Goal: Task Accomplishment & Management: Manage account settings

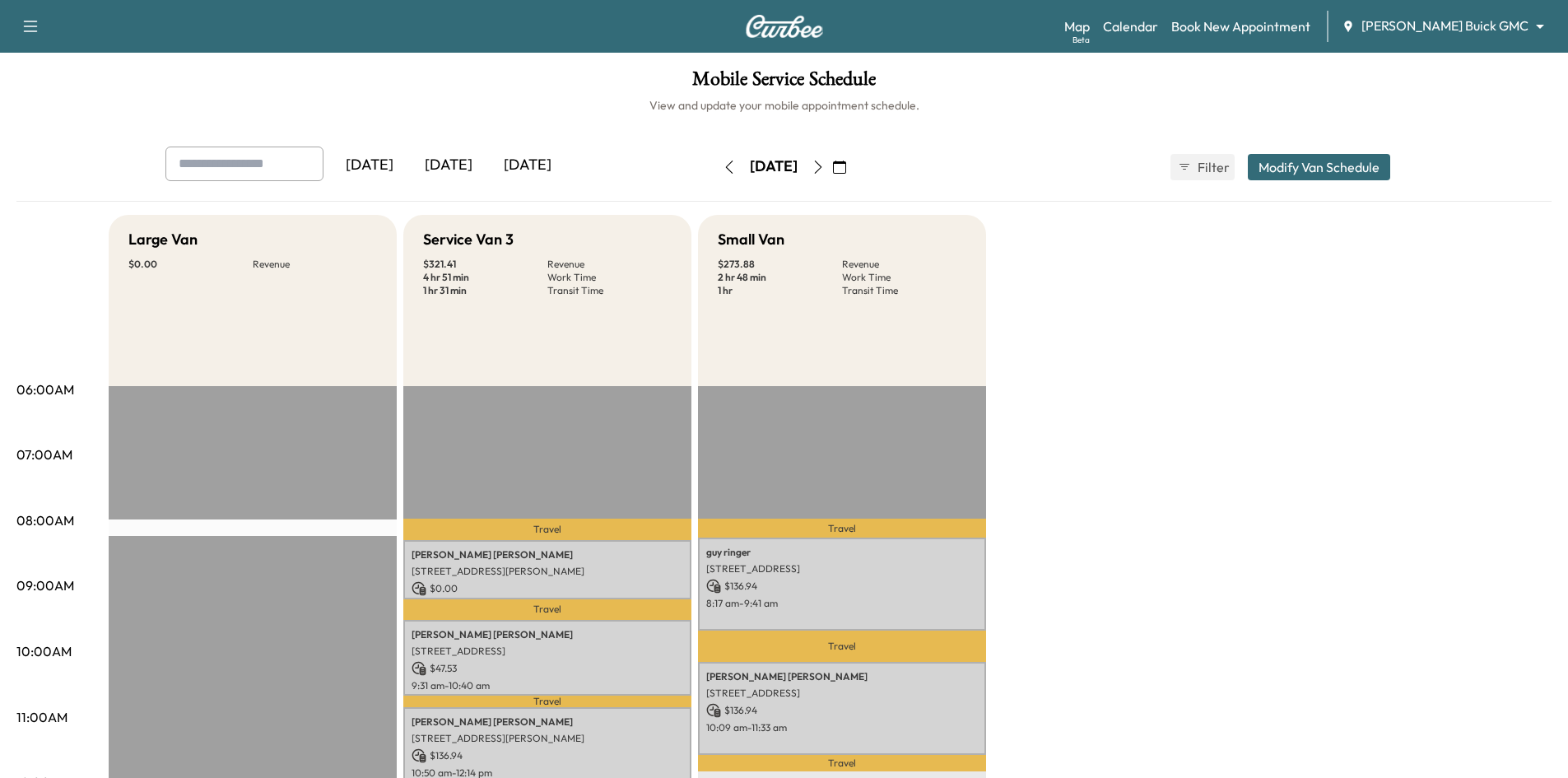
click at [461, 164] on div "[DATE]" at bounding box center [448, 165] width 79 height 38
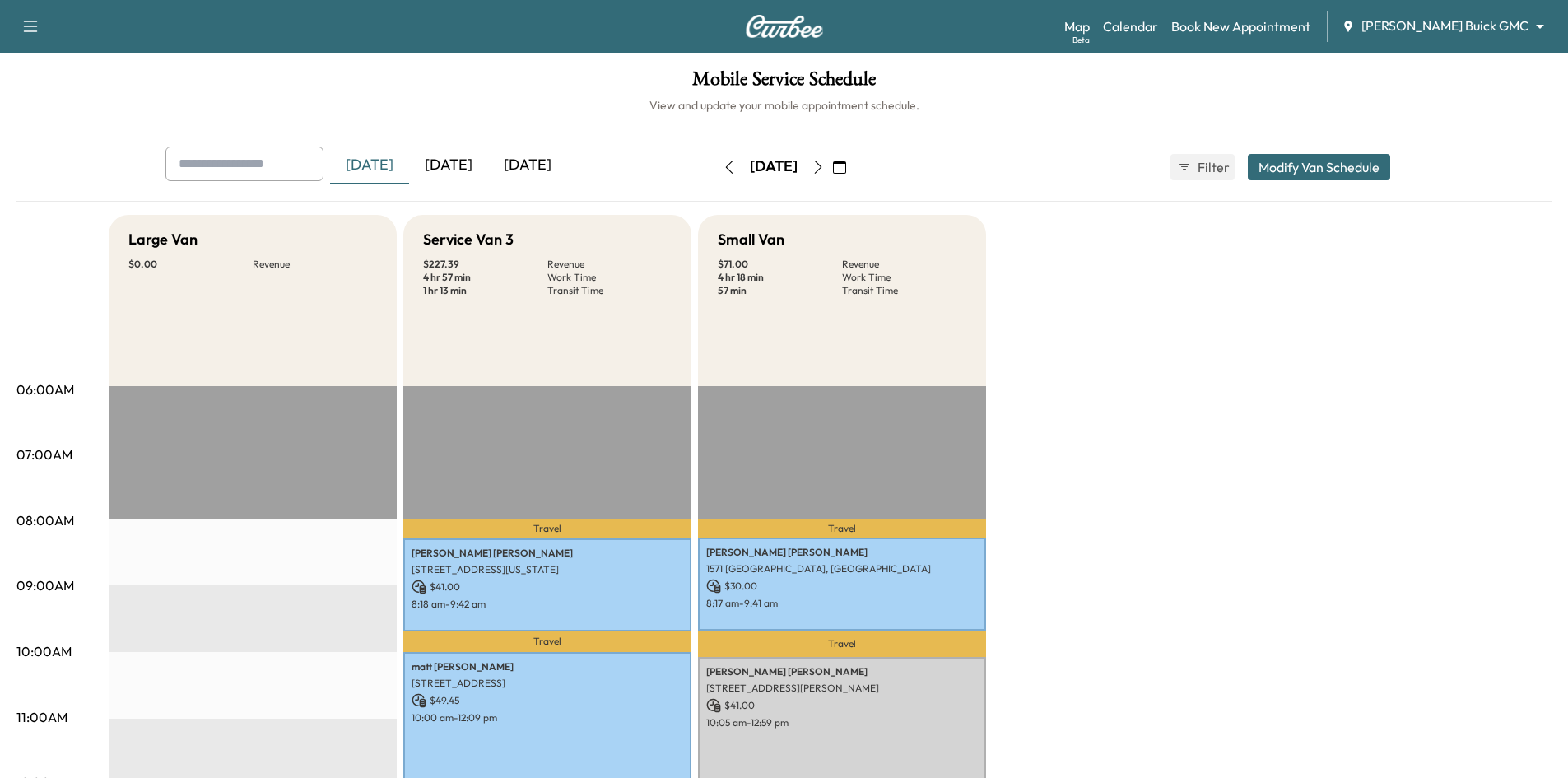
click at [451, 159] on div "[DATE]" at bounding box center [448, 165] width 79 height 38
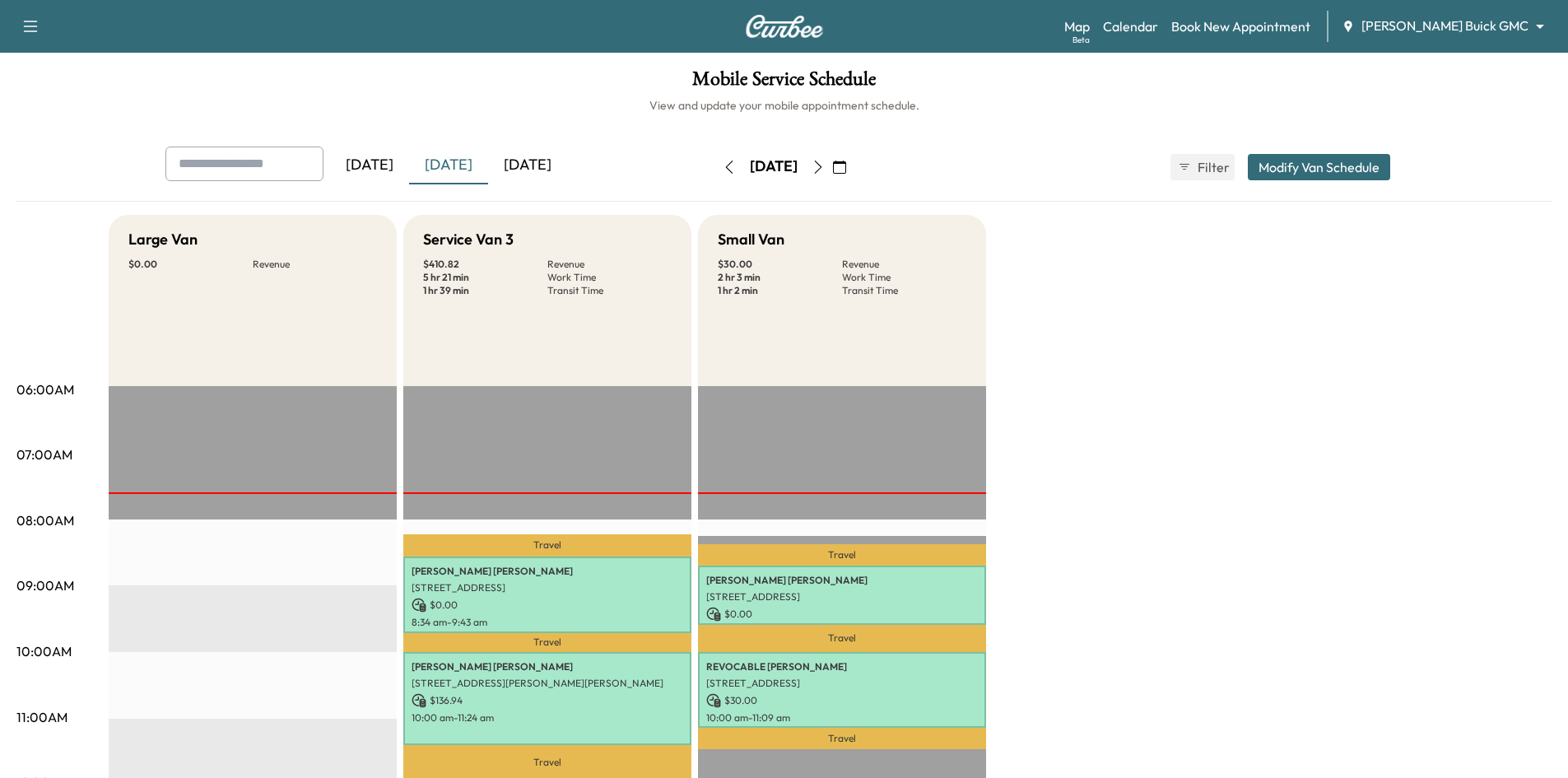
click at [825, 169] on icon "button" at bounding box center [817, 166] width 13 height 13
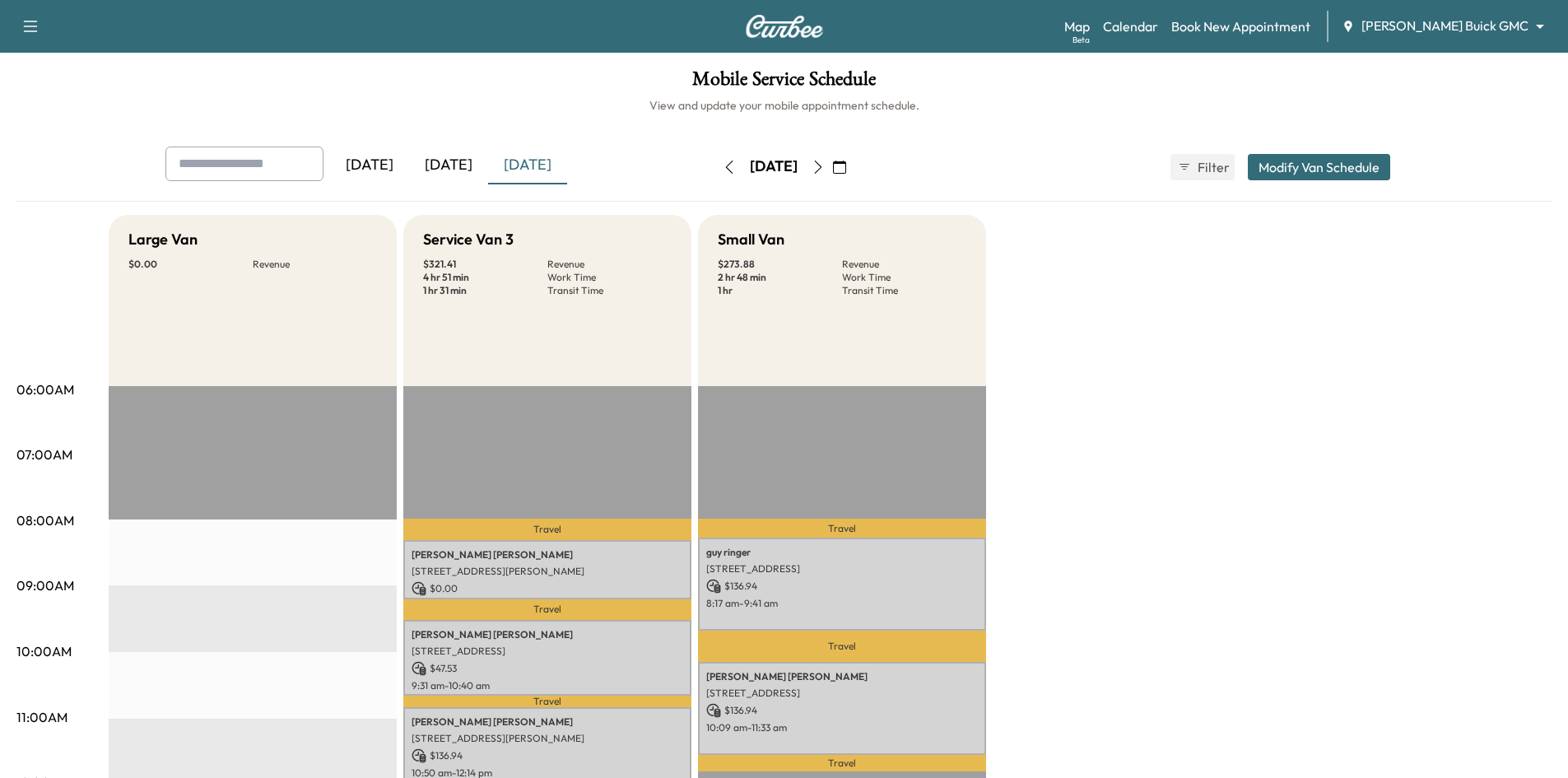
click at [464, 166] on div "[DATE]" at bounding box center [448, 165] width 79 height 38
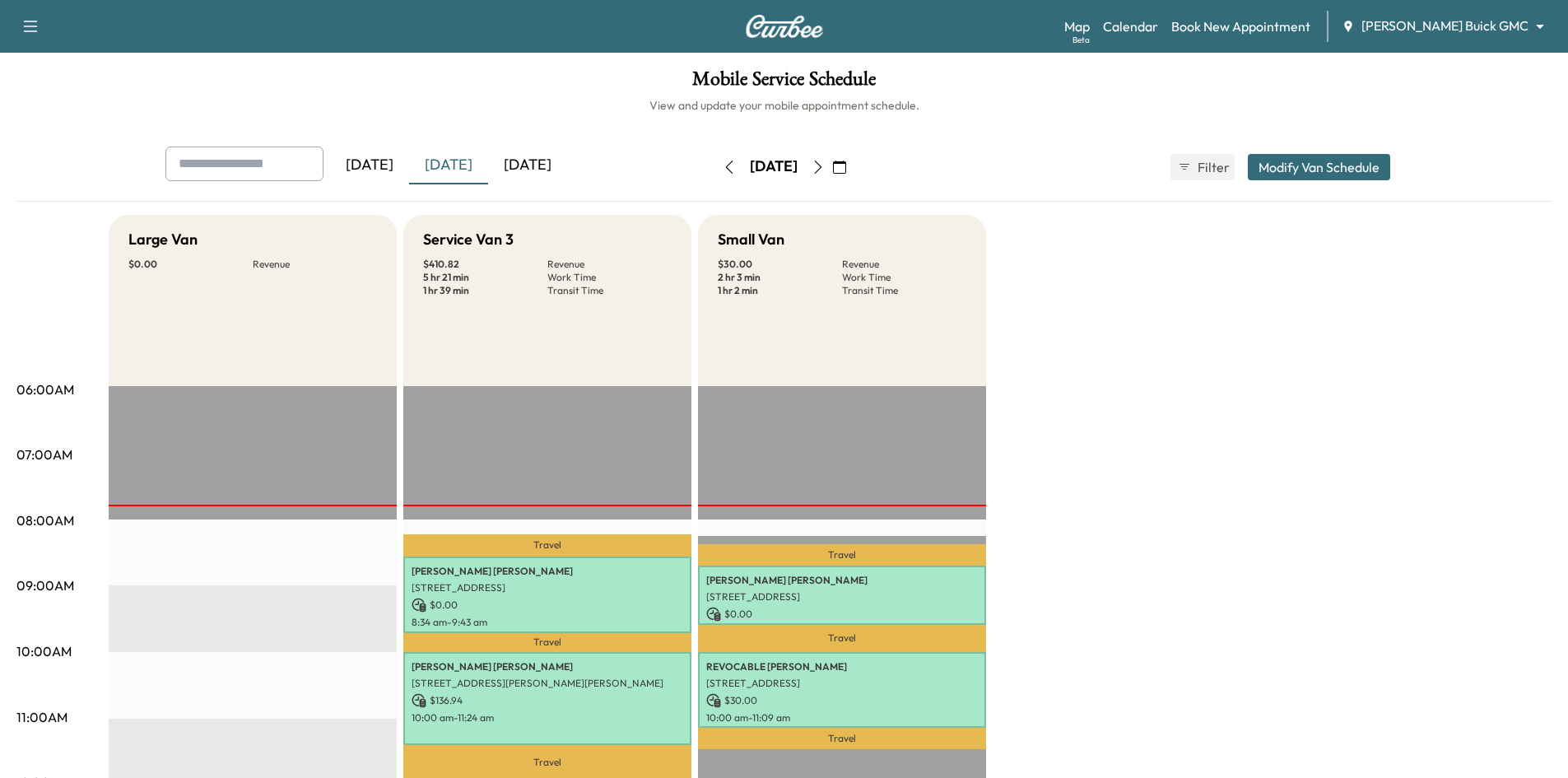
click at [523, 161] on div "[DATE]" at bounding box center [527, 165] width 79 height 38
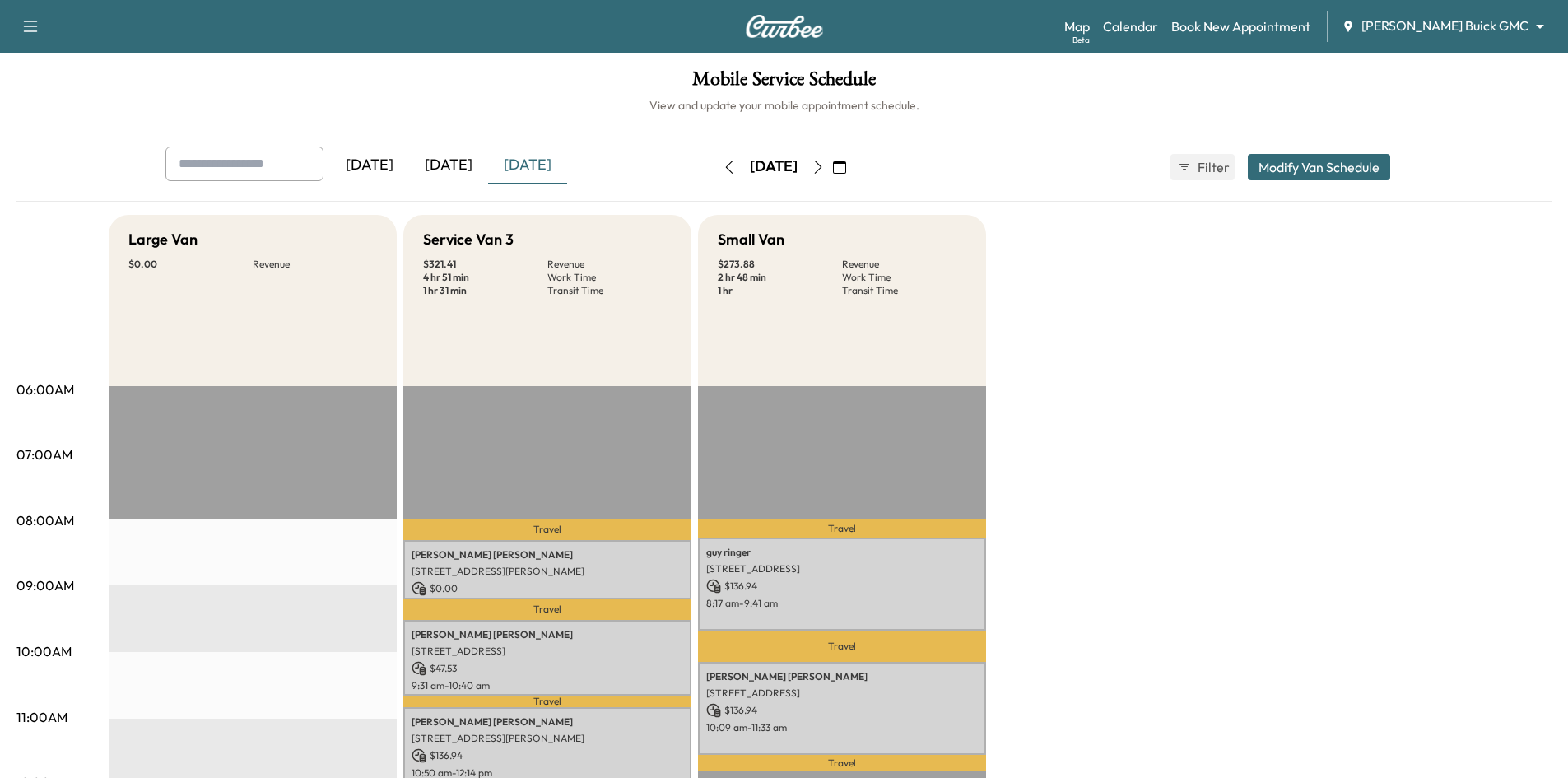
click at [468, 164] on div "[DATE]" at bounding box center [448, 165] width 79 height 38
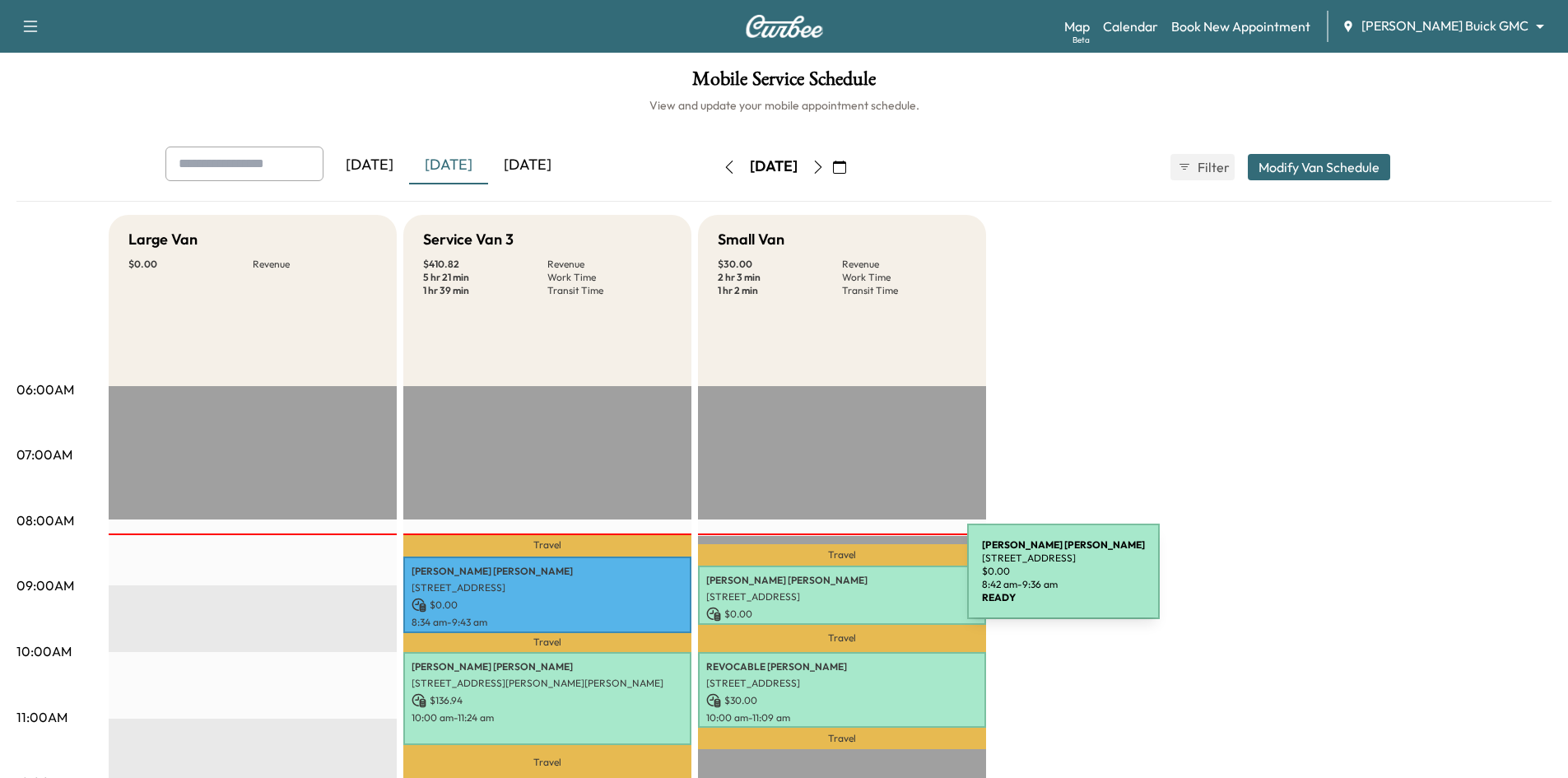
click at [845, 582] on p "Jared Hays" at bounding box center [842, 579] width 271 height 13
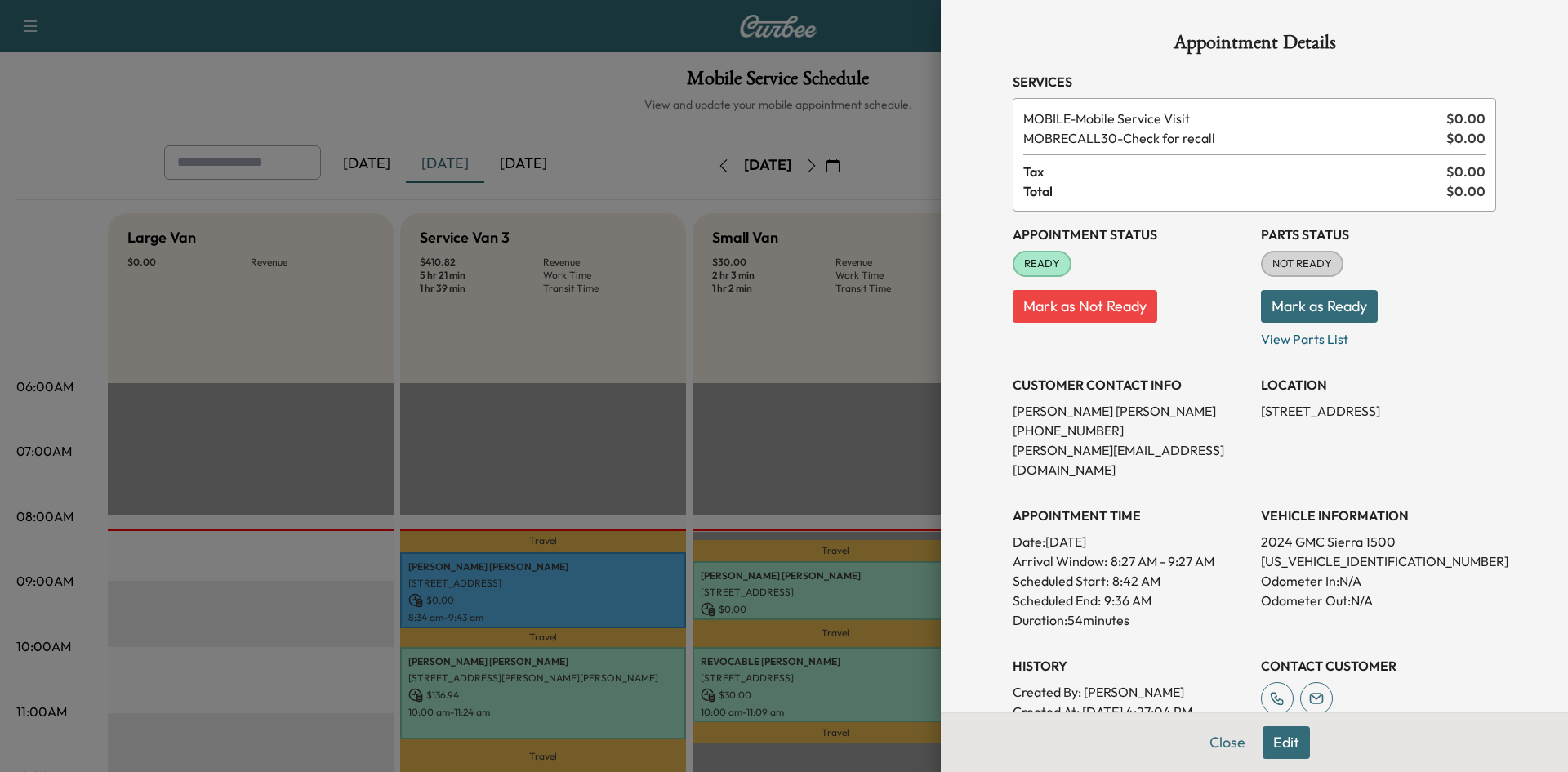
click at [867, 690] on div at bounding box center [784, 386] width 1568 height 772
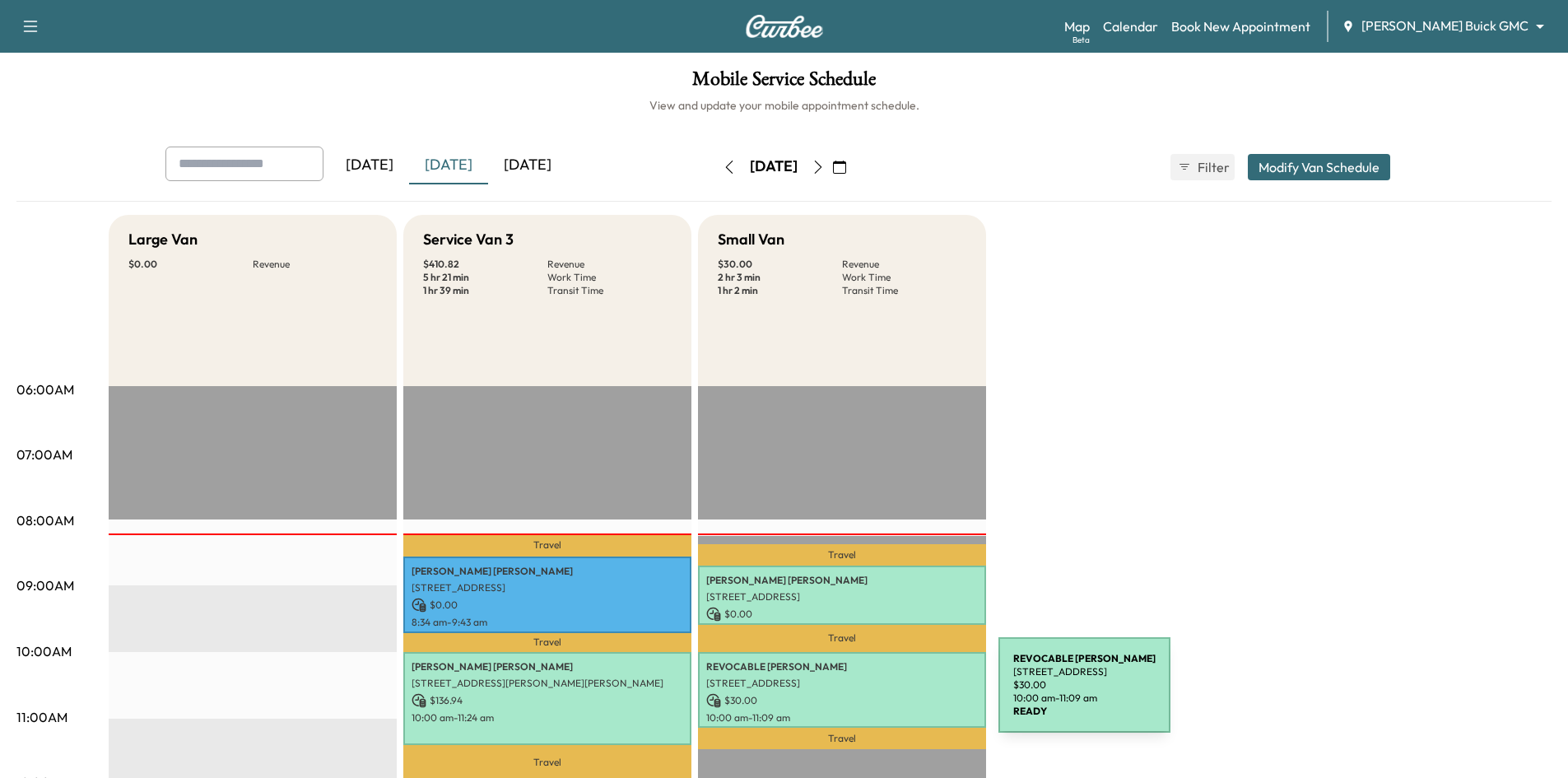
click at [875, 695] on p "$ 30.00" at bounding box center [842, 700] width 271 height 15
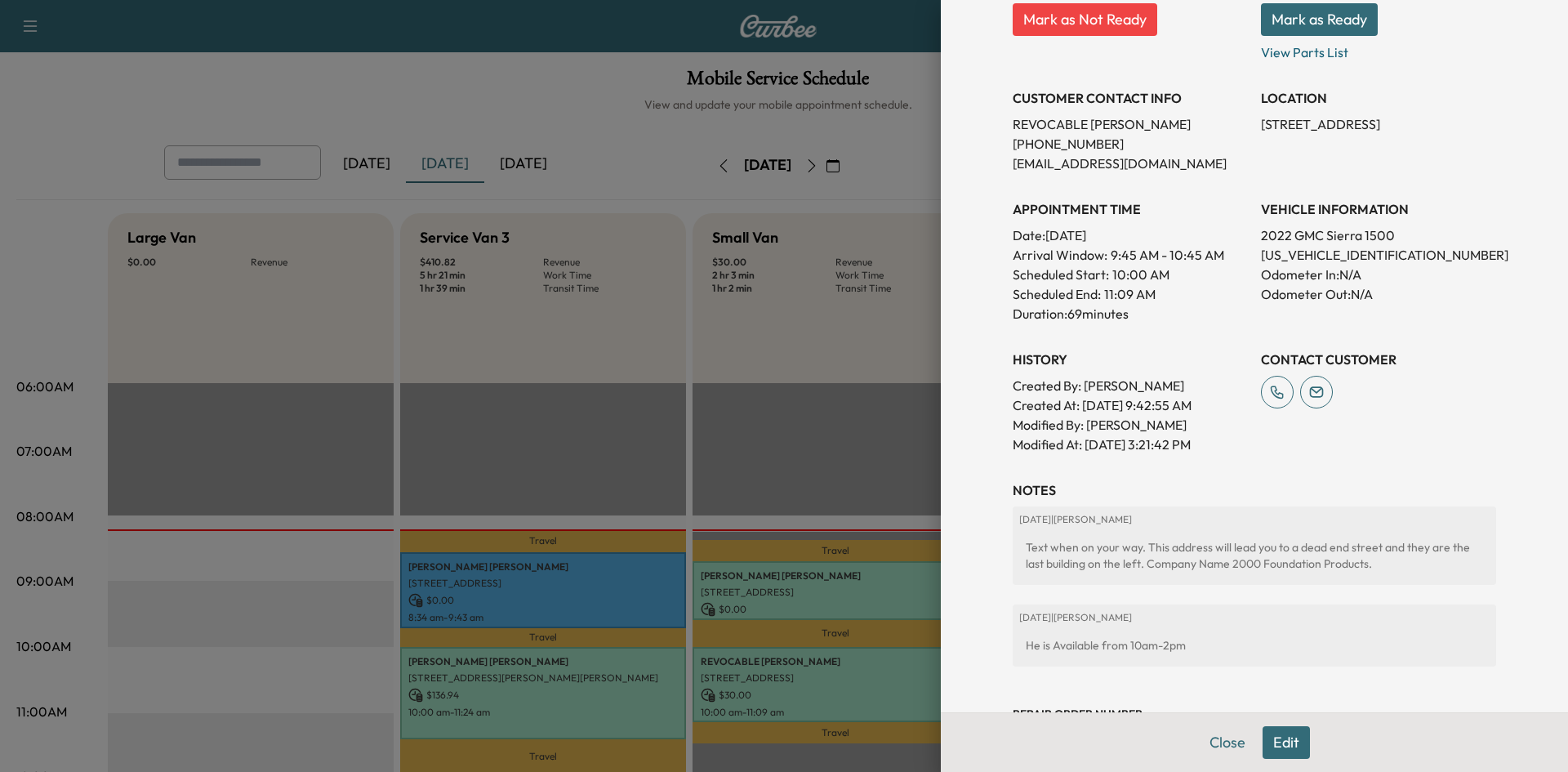
scroll to position [245, 0]
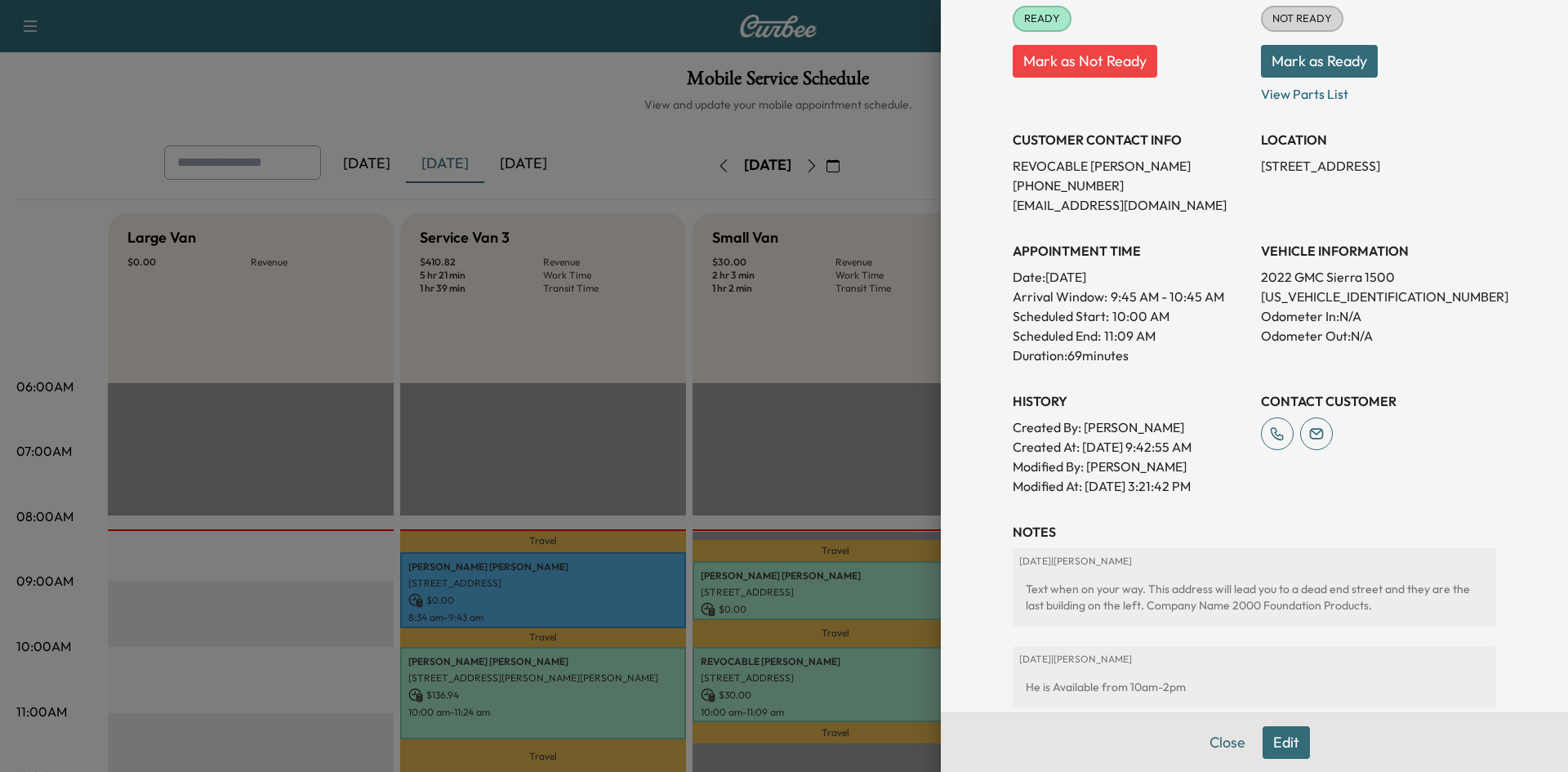
click at [856, 465] on div at bounding box center [784, 386] width 1568 height 772
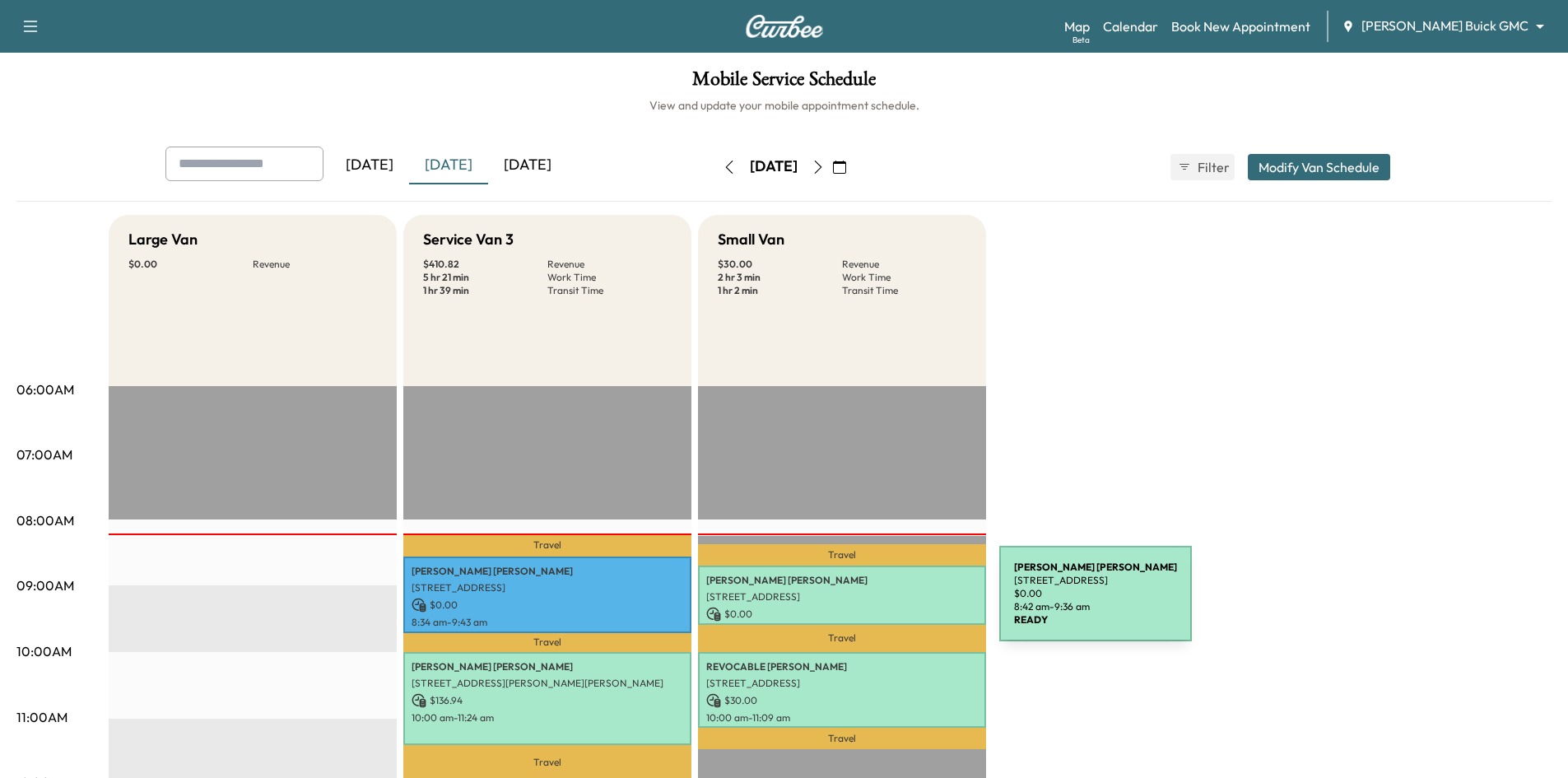
click at [876, 604] on div "Jared Hays 1022 E 15th St, Plano, TX 75074, USA $ 0.00 8:42 am - 9:36 am" at bounding box center [842, 595] width 288 height 60
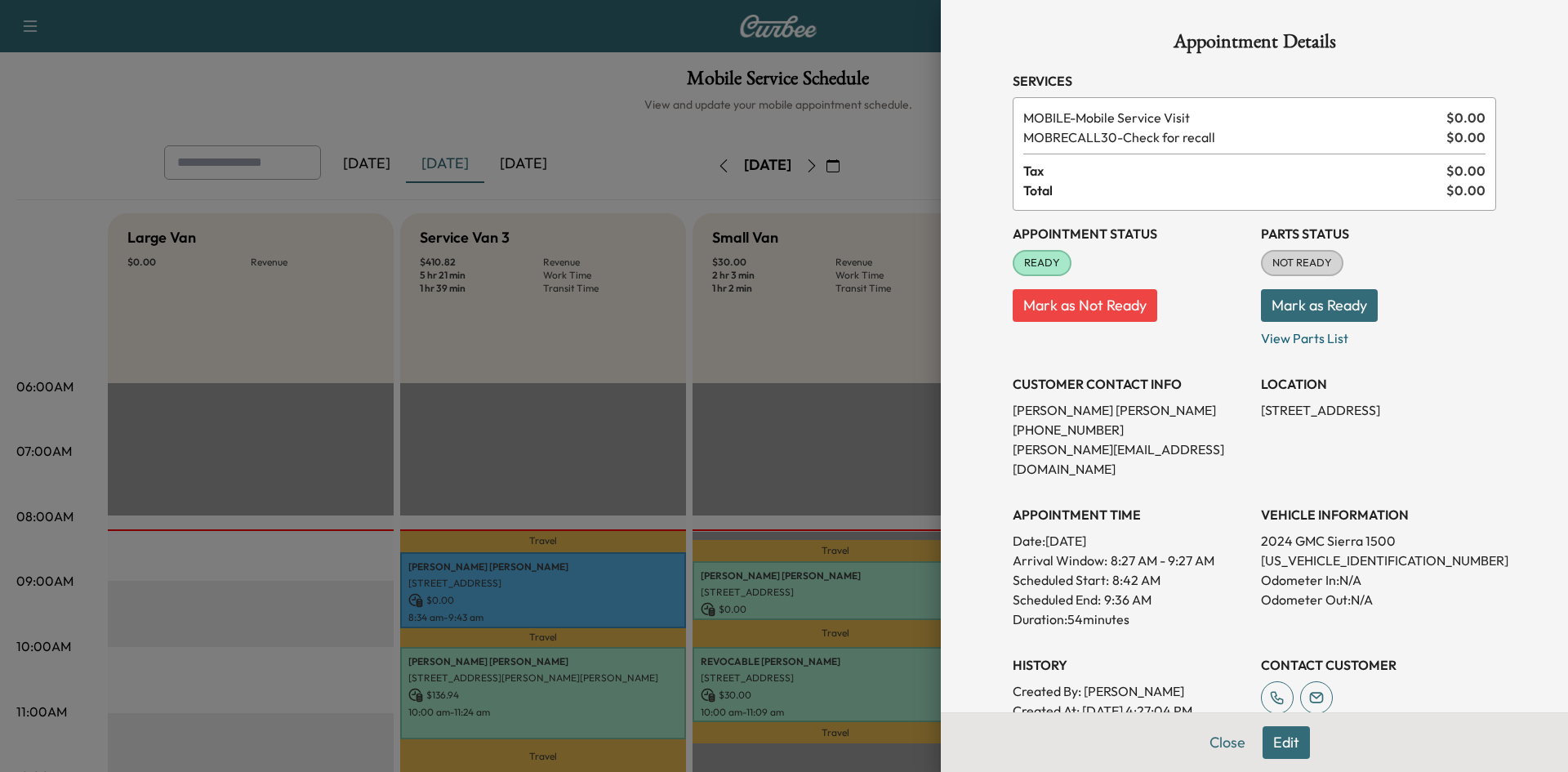
scroll to position [0, 0]
click at [873, 448] on div at bounding box center [784, 386] width 1568 height 772
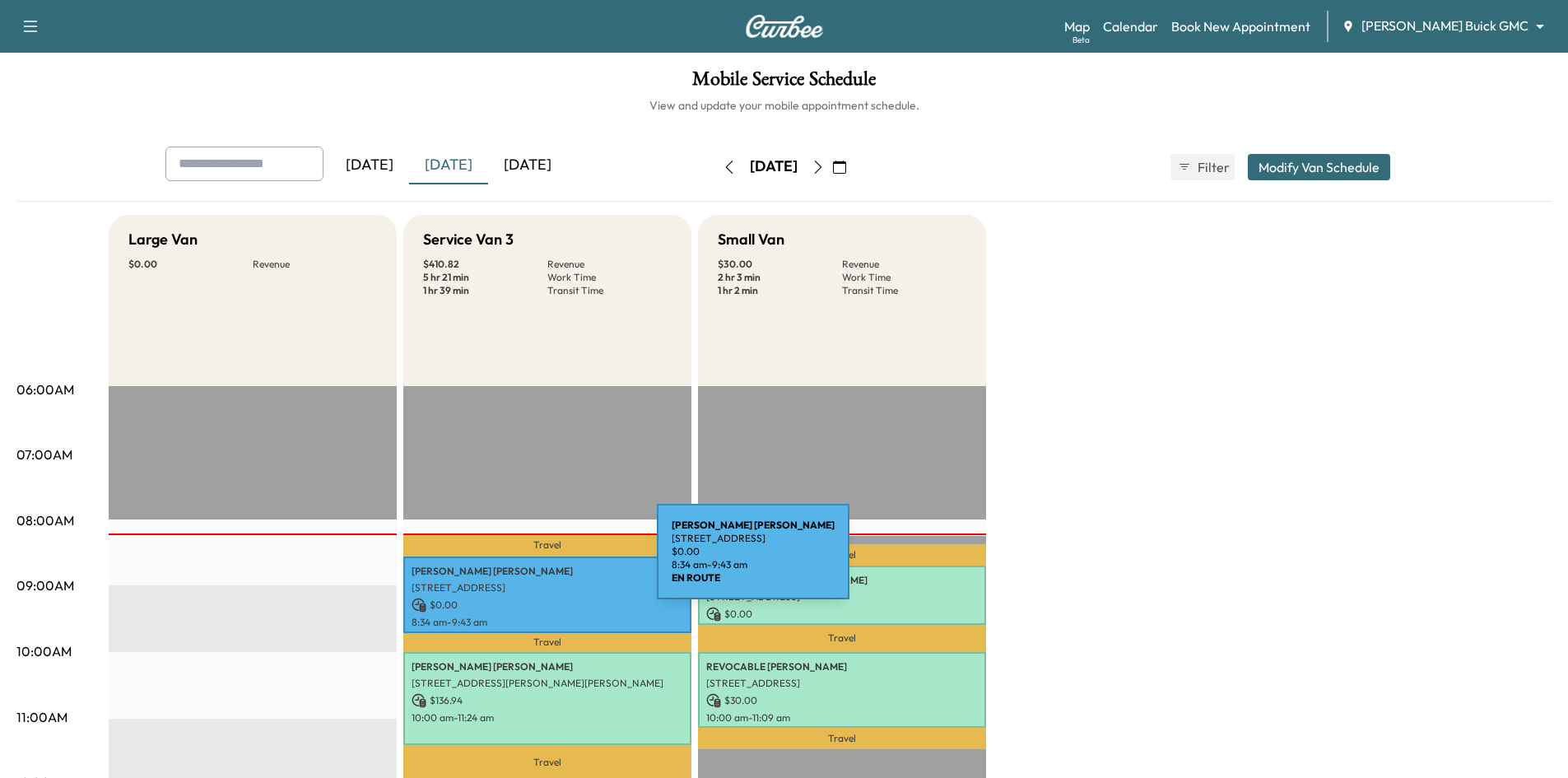
drag, startPoint x: 533, startPoint y: 558, endPoint x: 546, endPoint y: 559, distance: 13.0
click at [546, 559] on div "Kevin Ericson 1967 Sundown Drive, Little Elm, TX 75068, US $ 0.00 8:34 am - 9:4…" at bounding box center [547, 595] width 288 height 77
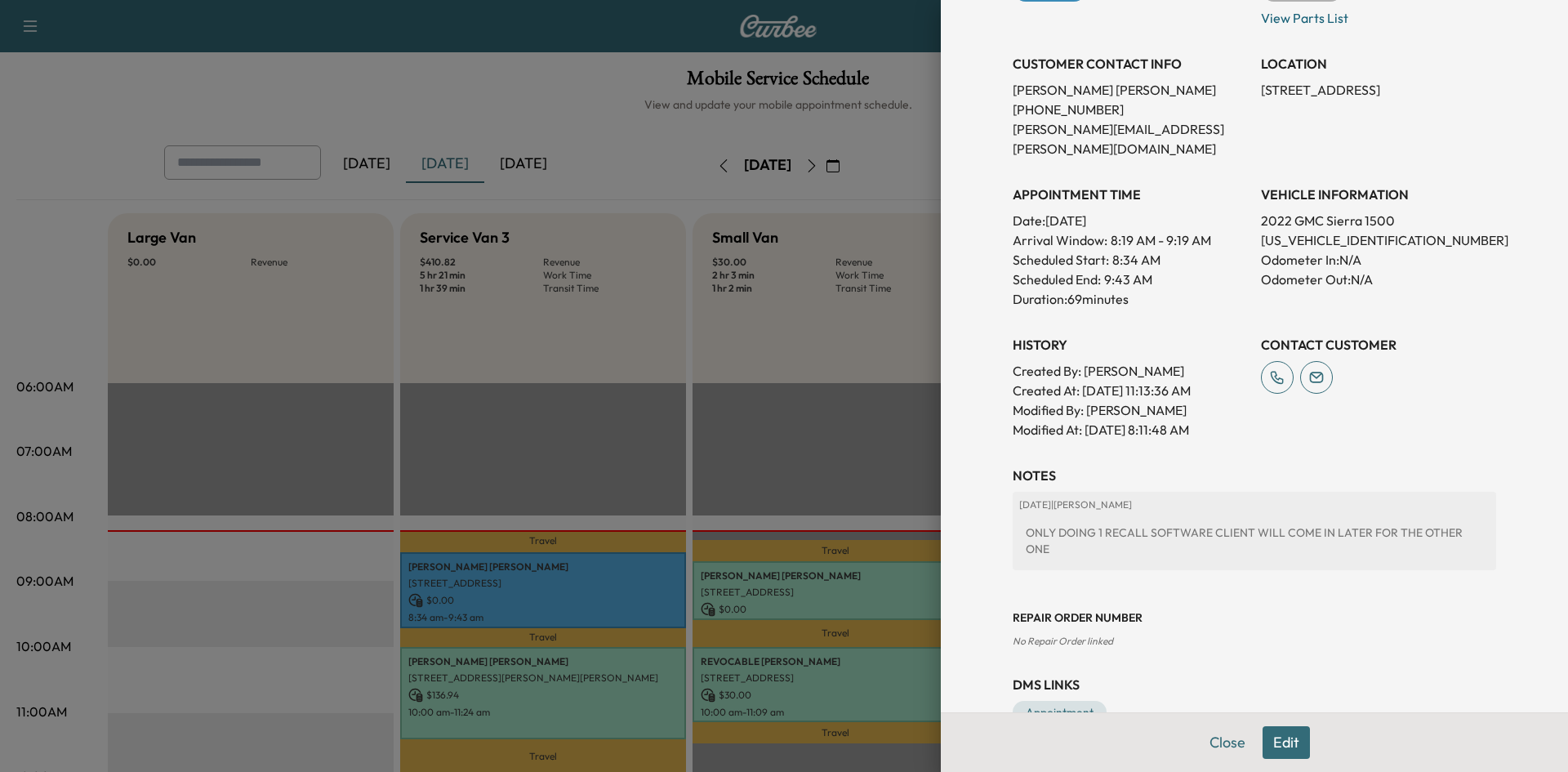
scroll to position [283, 0]
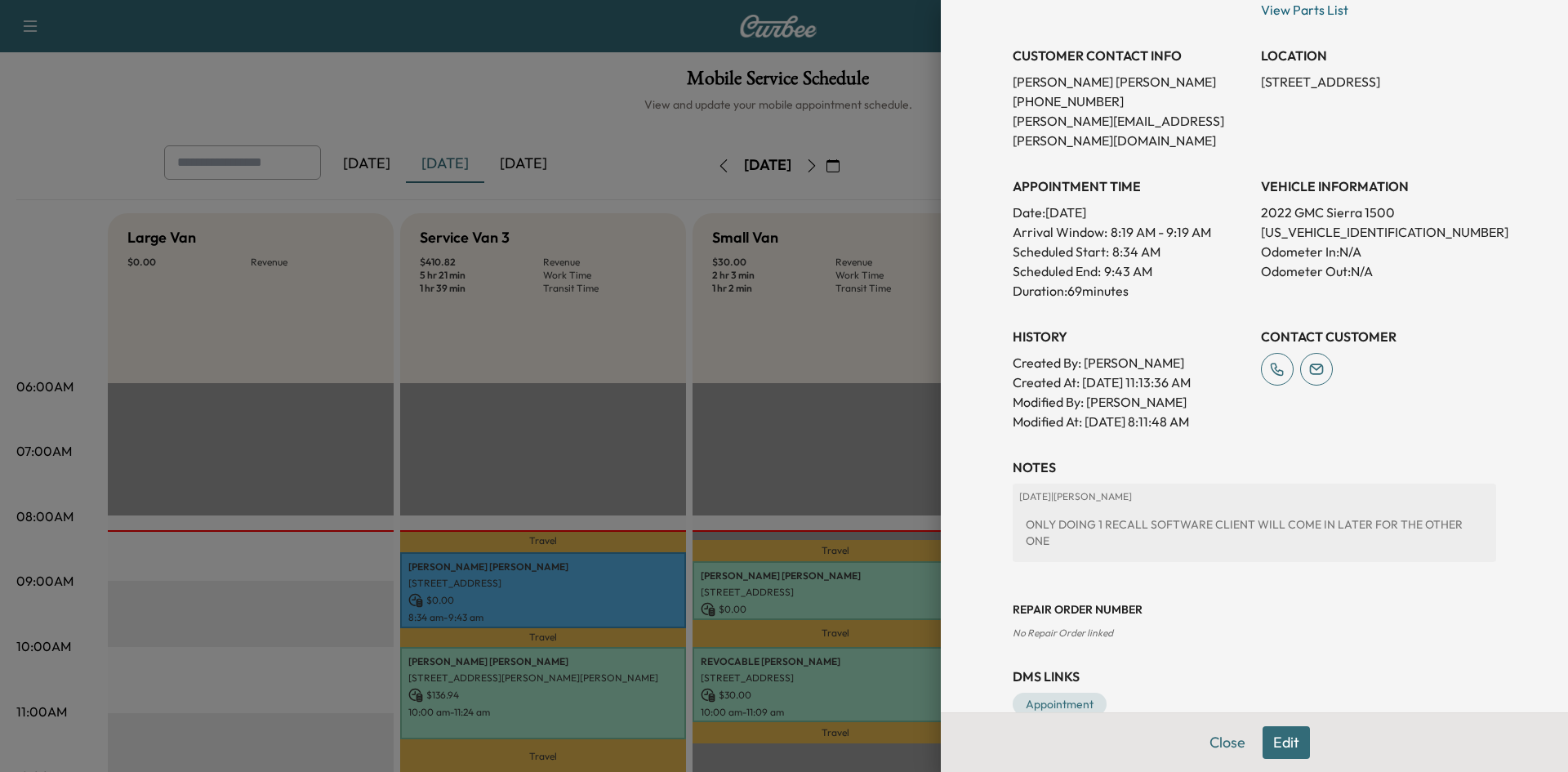
click at [592, 429] on div at bounding box center [784, 386] width 1568 height 772
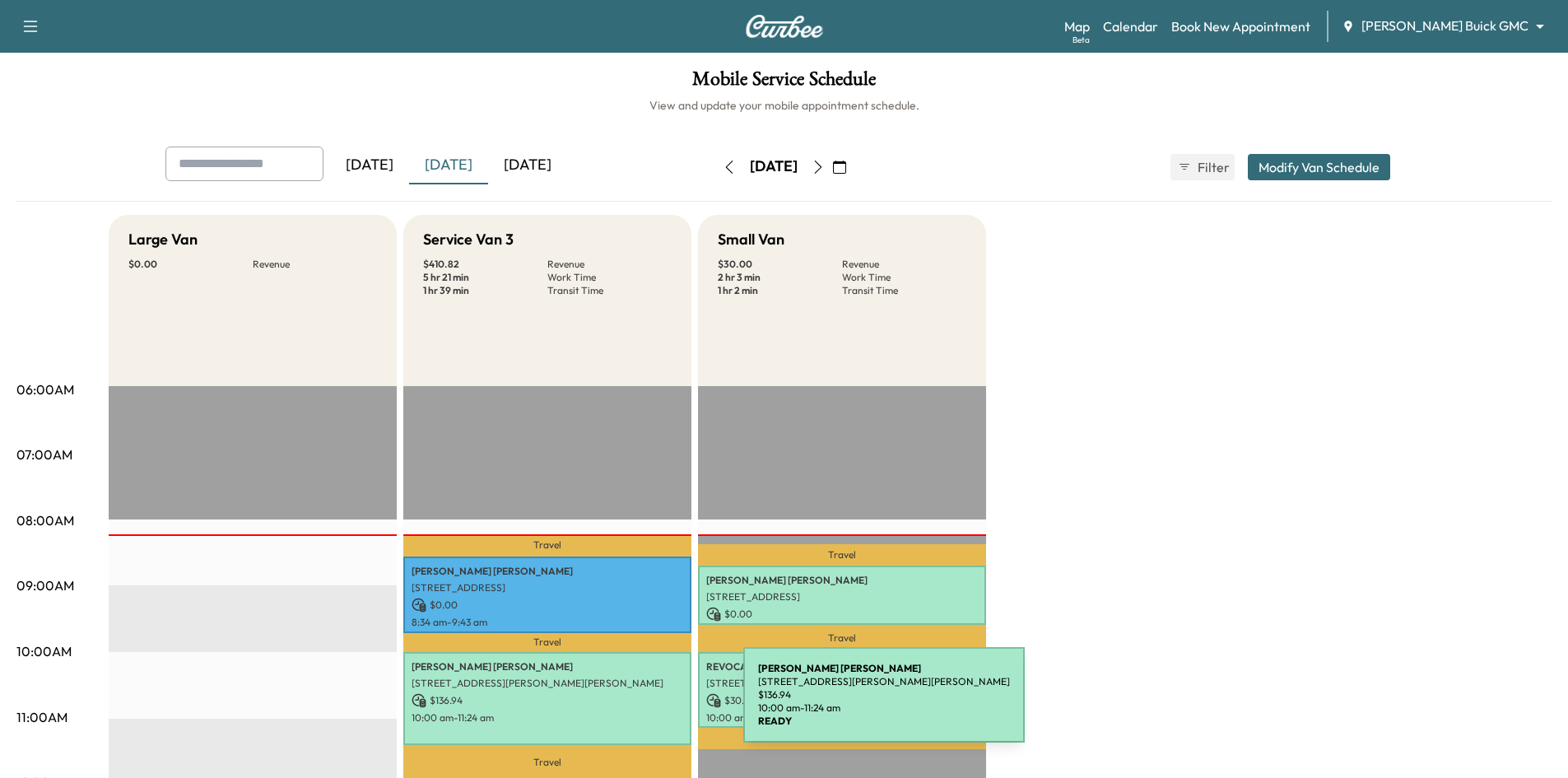
click at [619, 705] on div "Corey Sandmann 4524 Longfellow Ave, Aubrey, TX 76227, USA $ 136.94 10:00 am - 1…" at bounding box center [547, 698] width 288 height 93
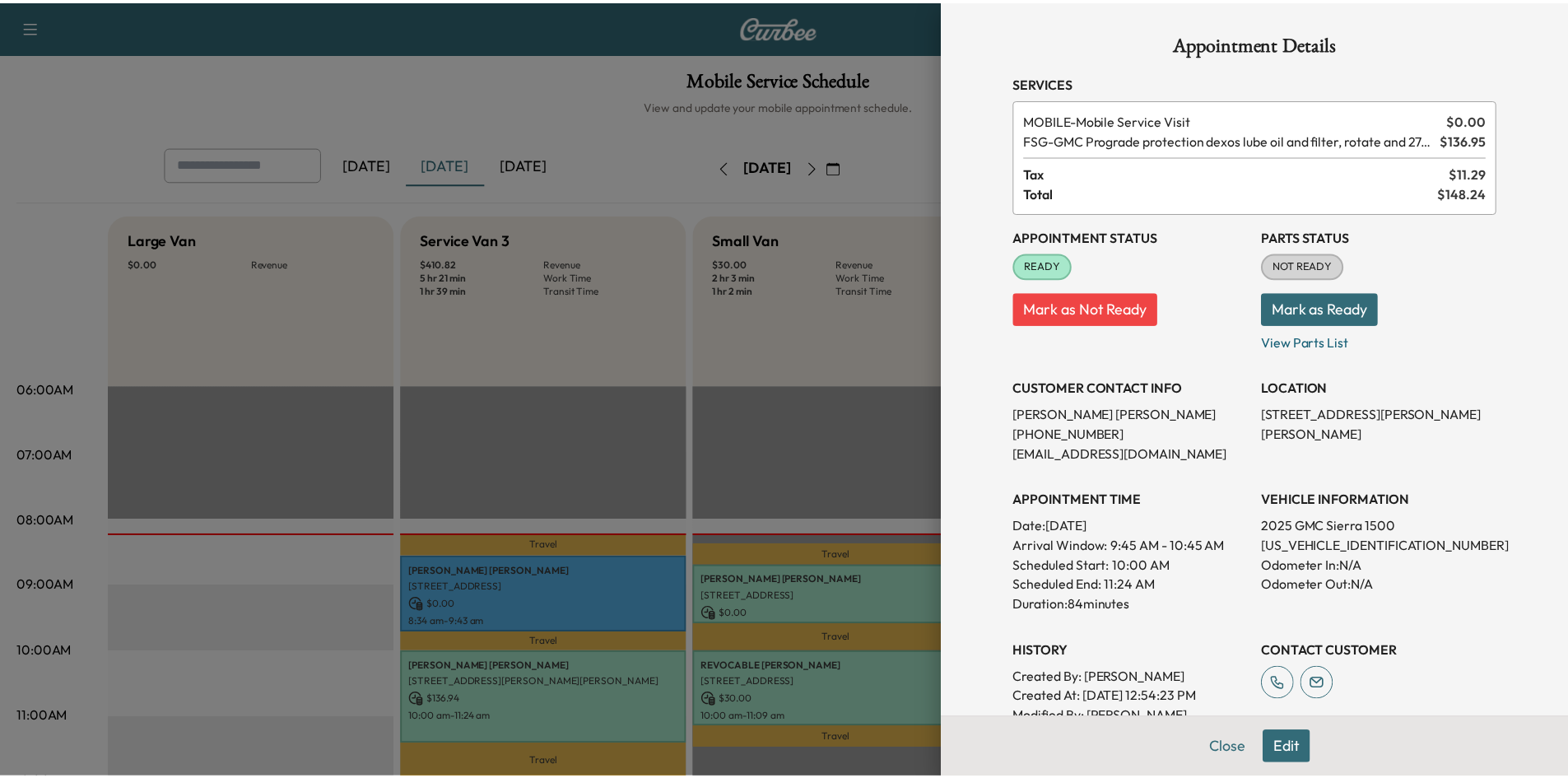
scroll to position [331, 0]
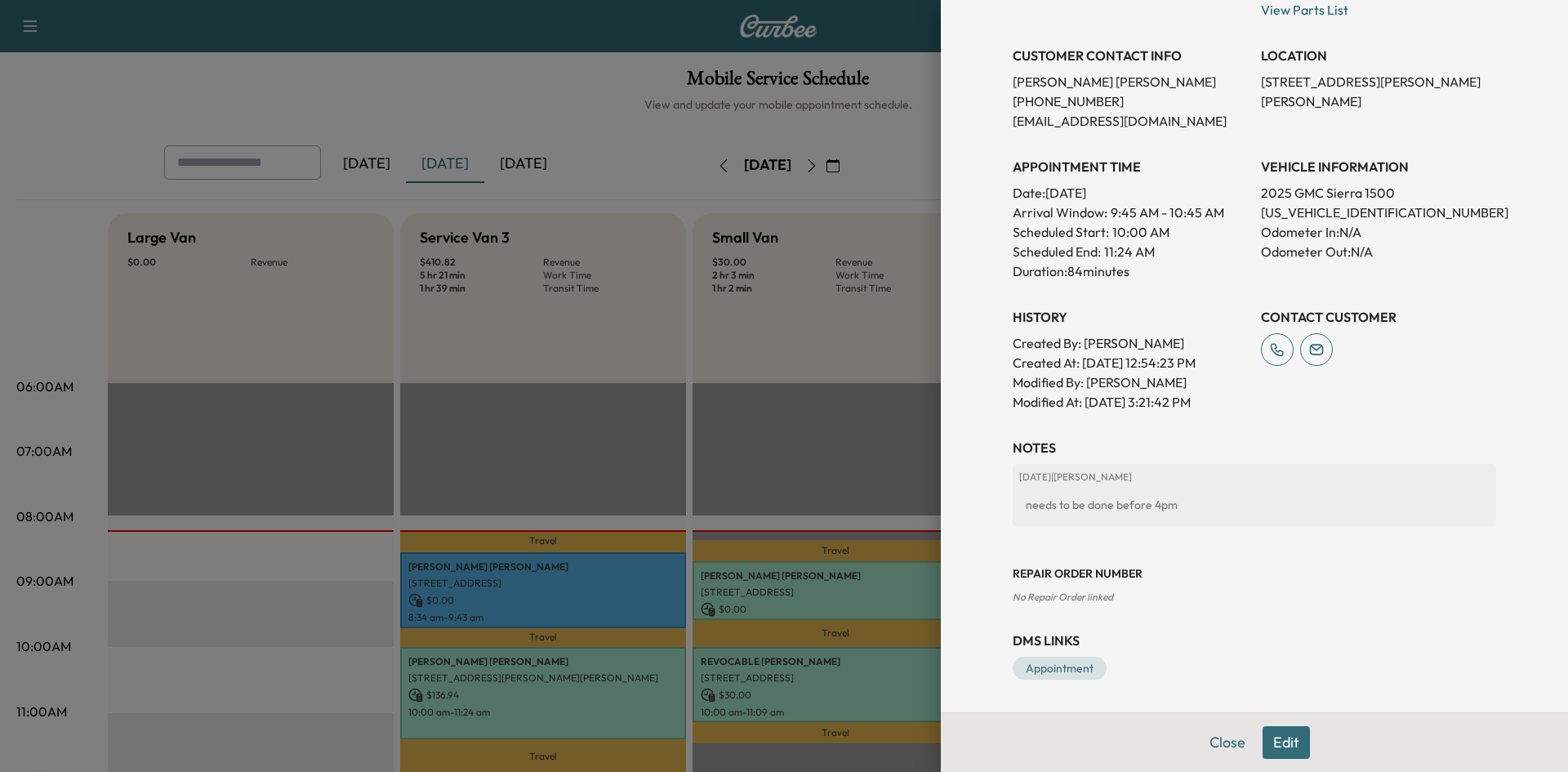
click at [539, 426] on div at bounding box center [784, 386] width 1568 height 772
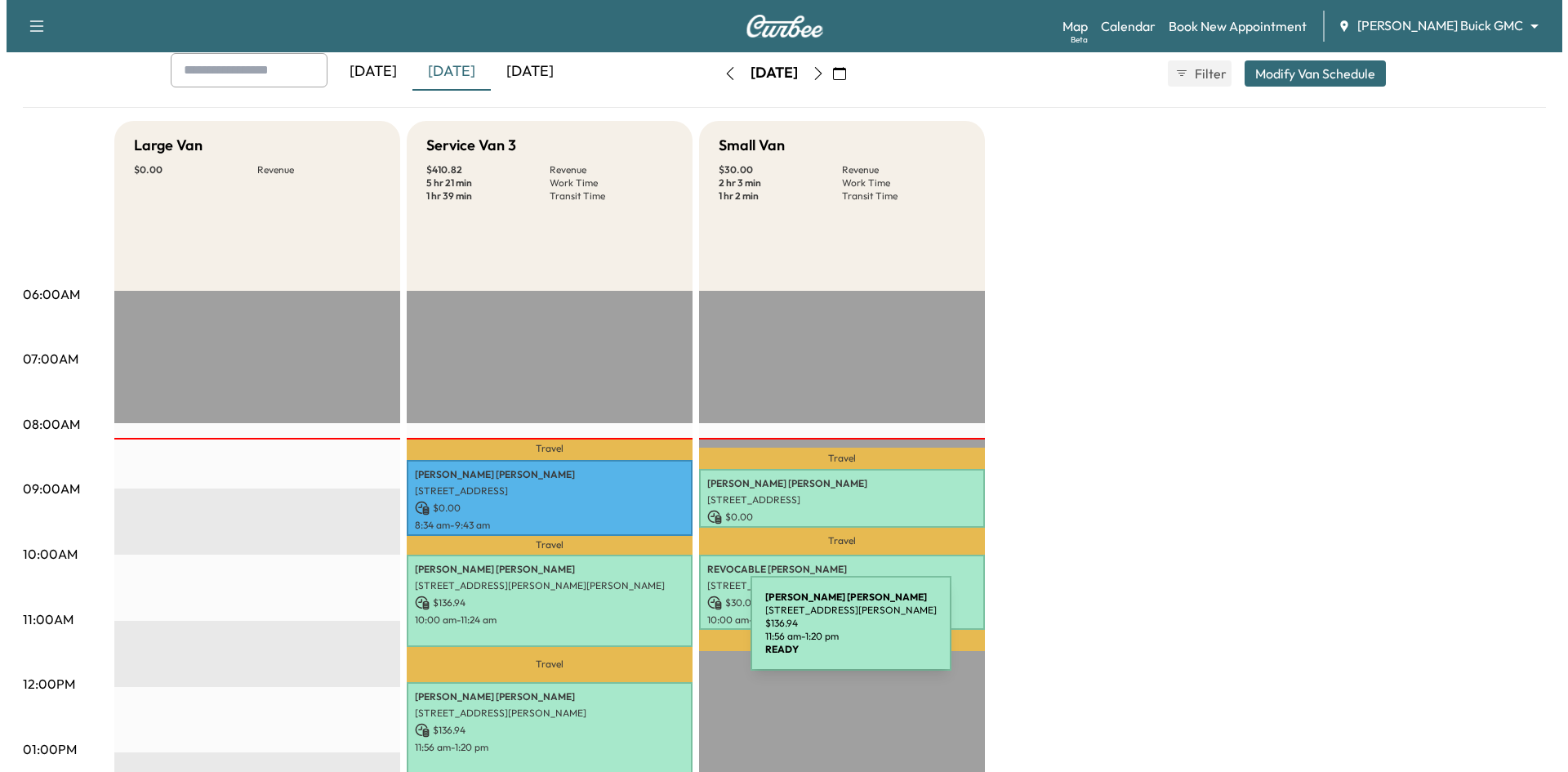
scroll to position [245, 0]
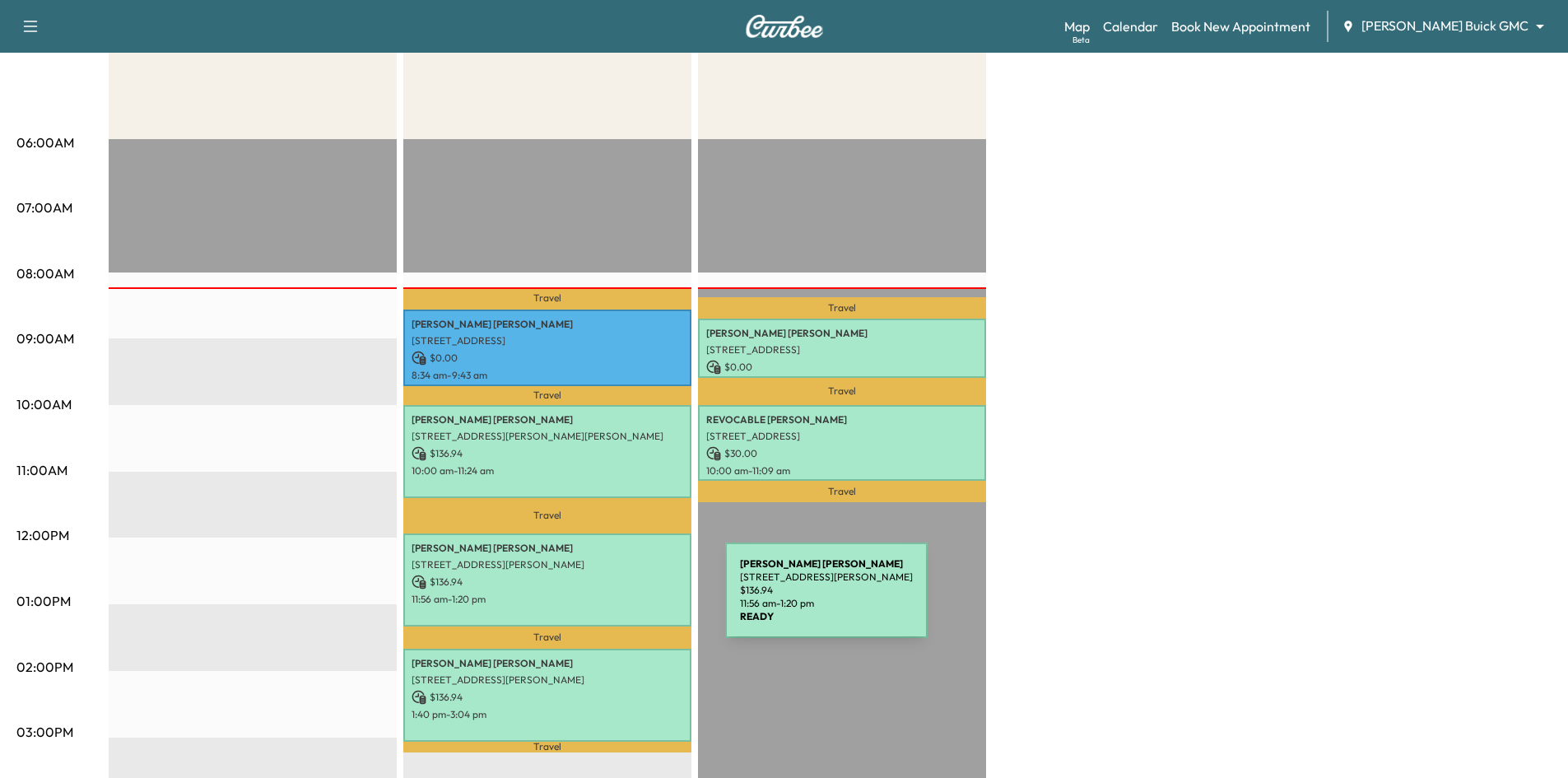
click at [602, 599] on p "11:56 am - 1:20 pm" at bounding box center [548, 599] width 271 height 13
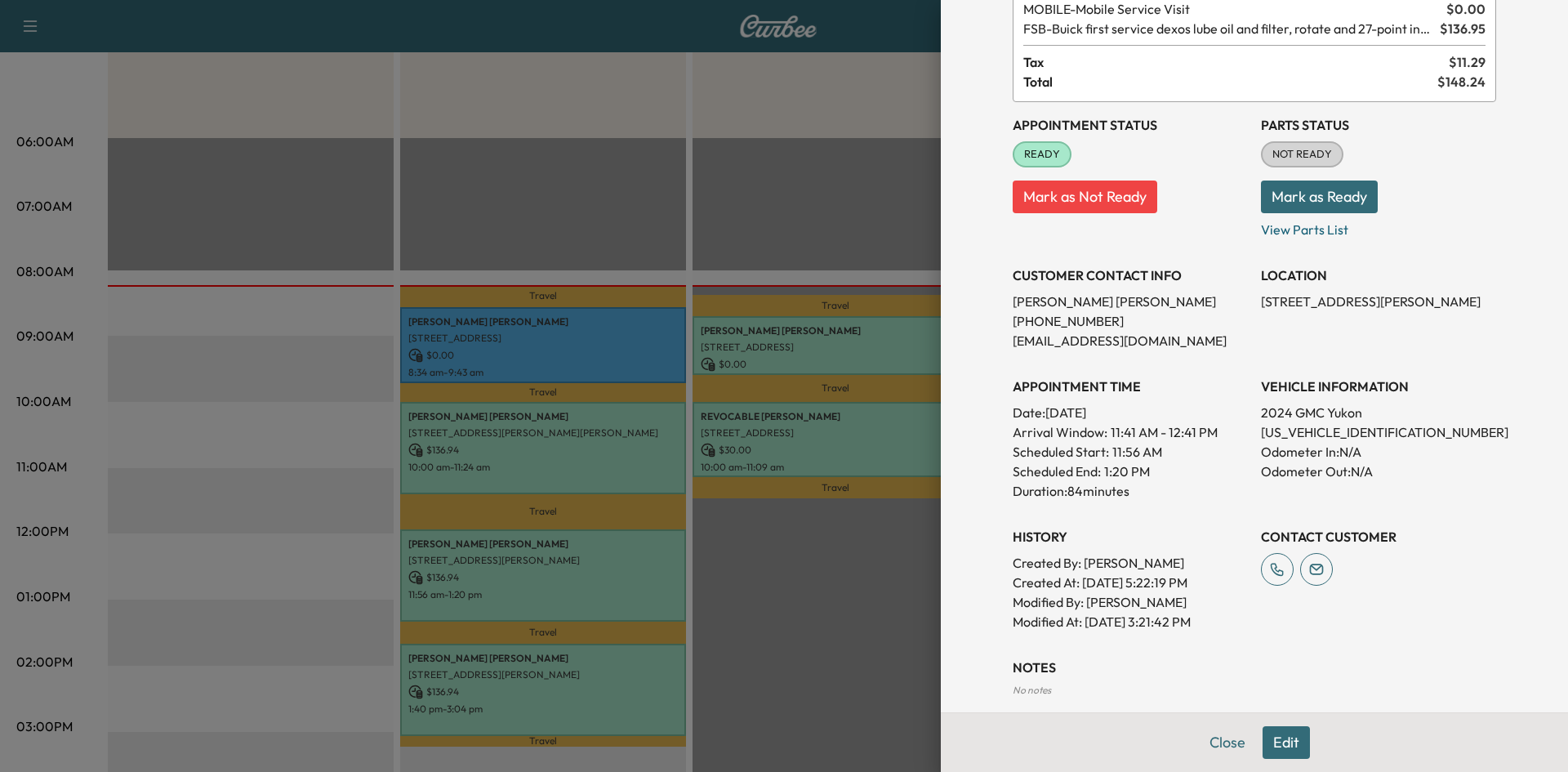
scroll to position [267, 0]
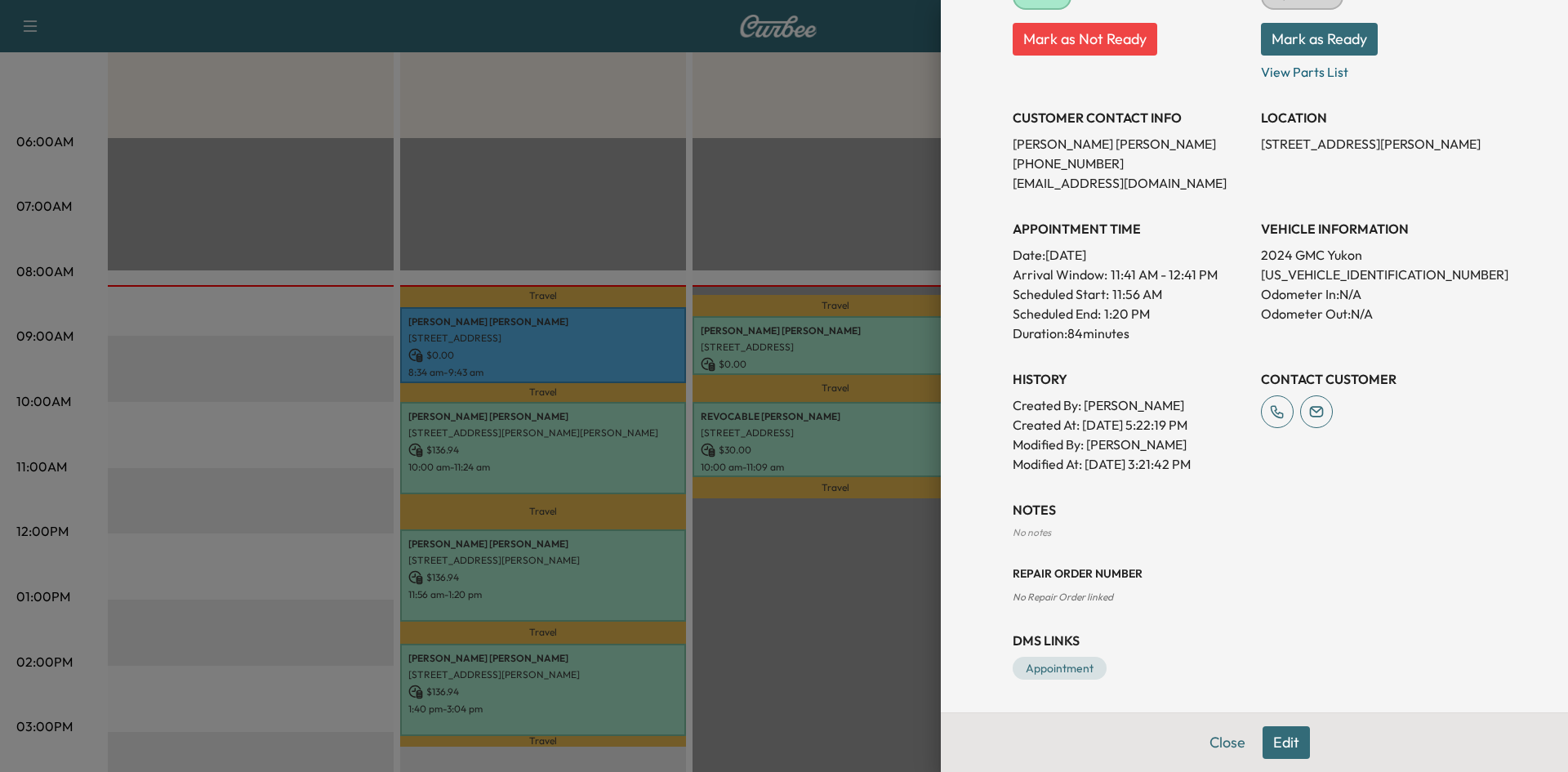
click at [524, 659] on div at bounding box center [784, 386] width 1568 height 772
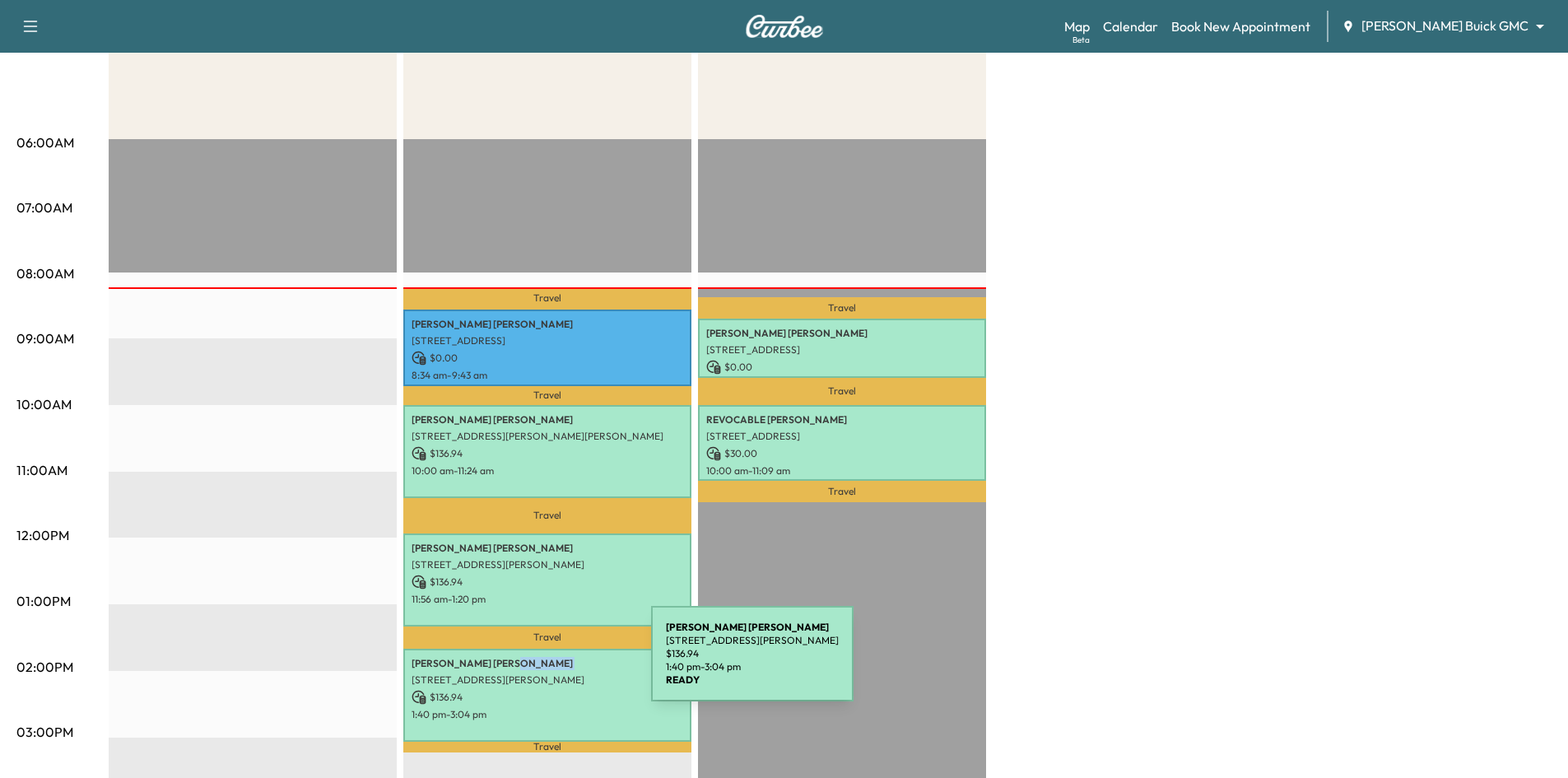
click at [533, 665] on div "Martha Pitts 25 Misty Pond Drive, Frisco, TX 75034, US $ 136.94 1:40 pm - 3:04 …" at bounding box center [547, 695] width 288 height 93
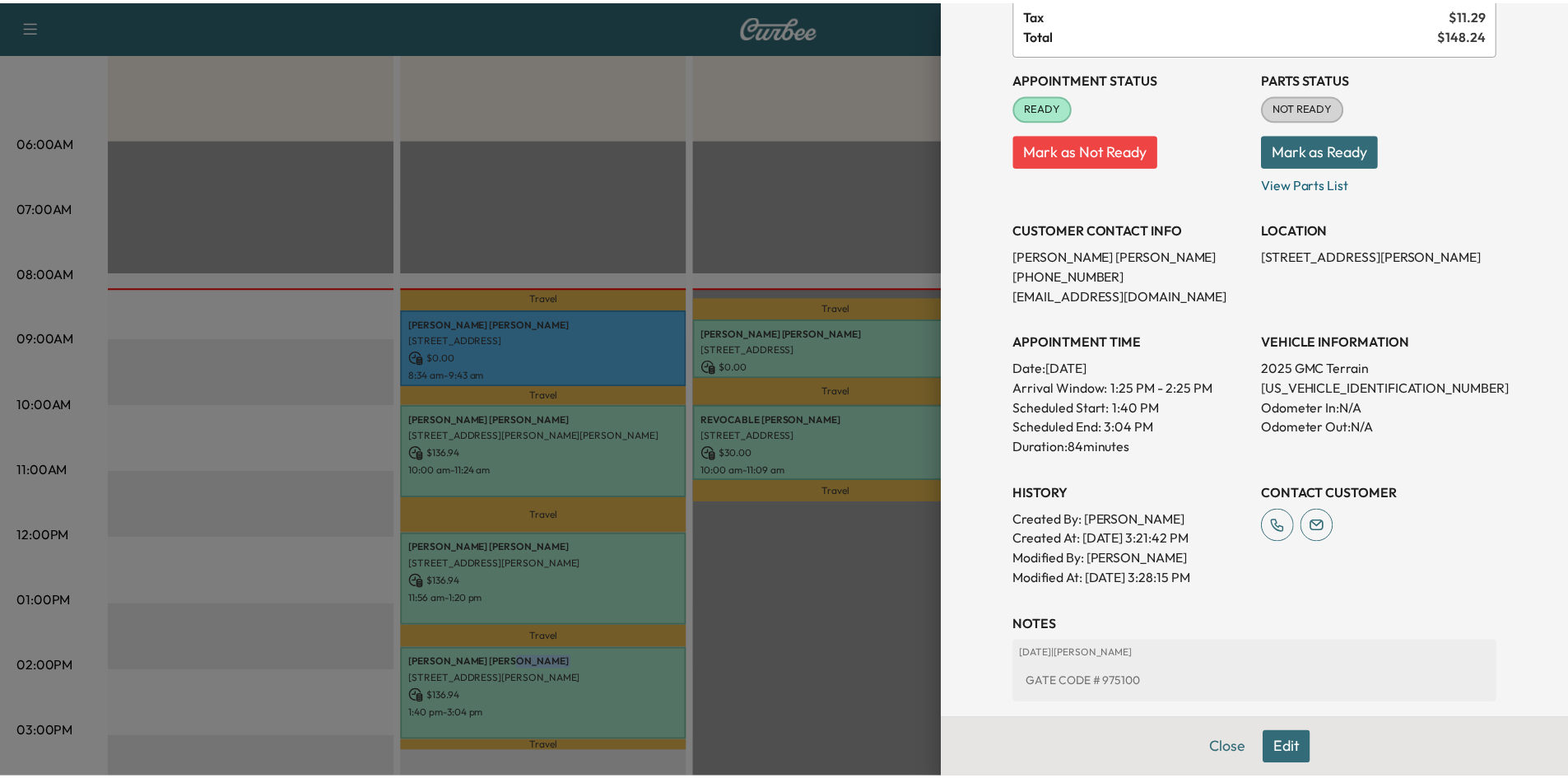
scroll to position [329, 0]
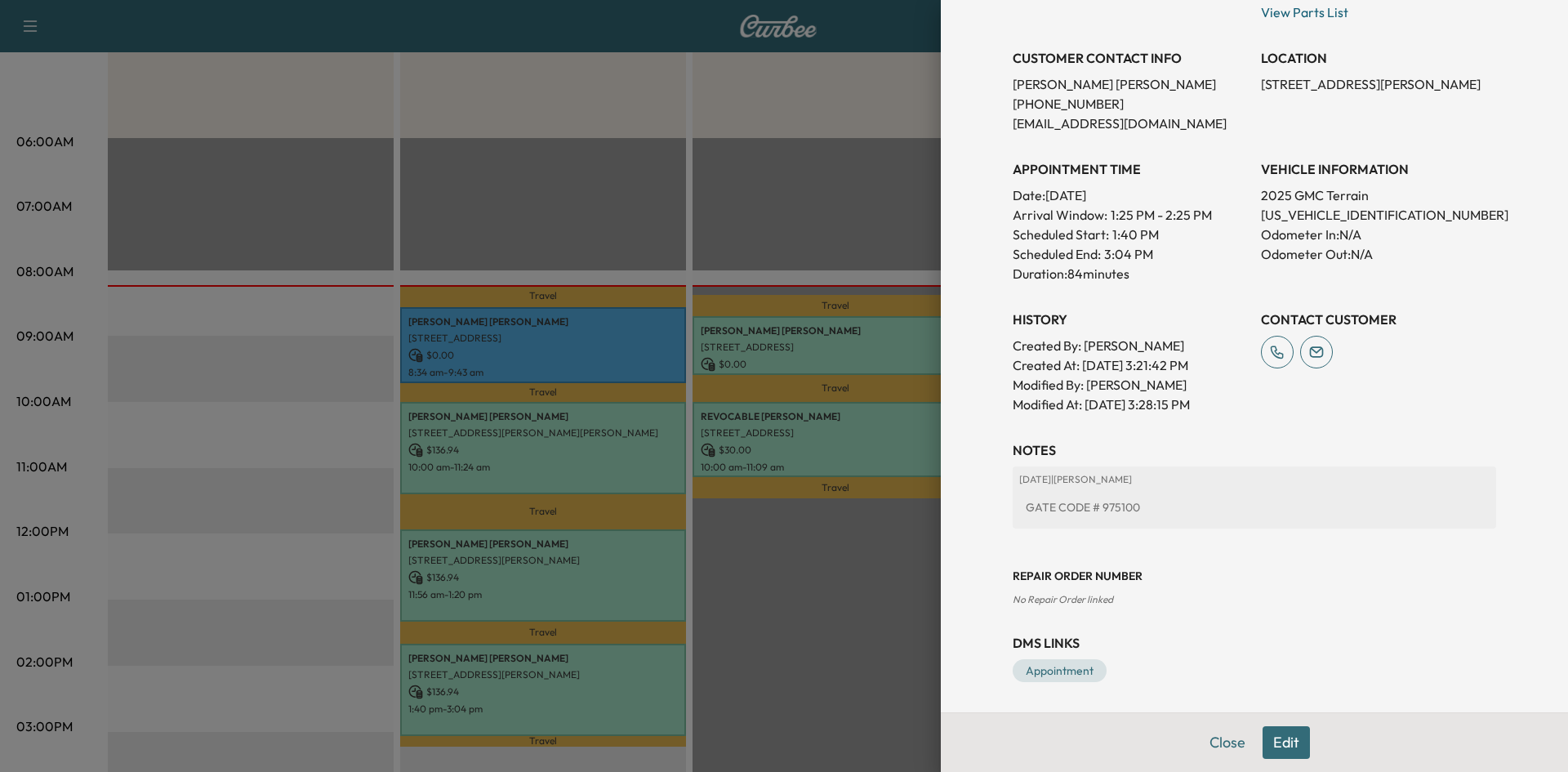
click at [538, 198] on div at bounding box center [784, 386] width 1568 height 772
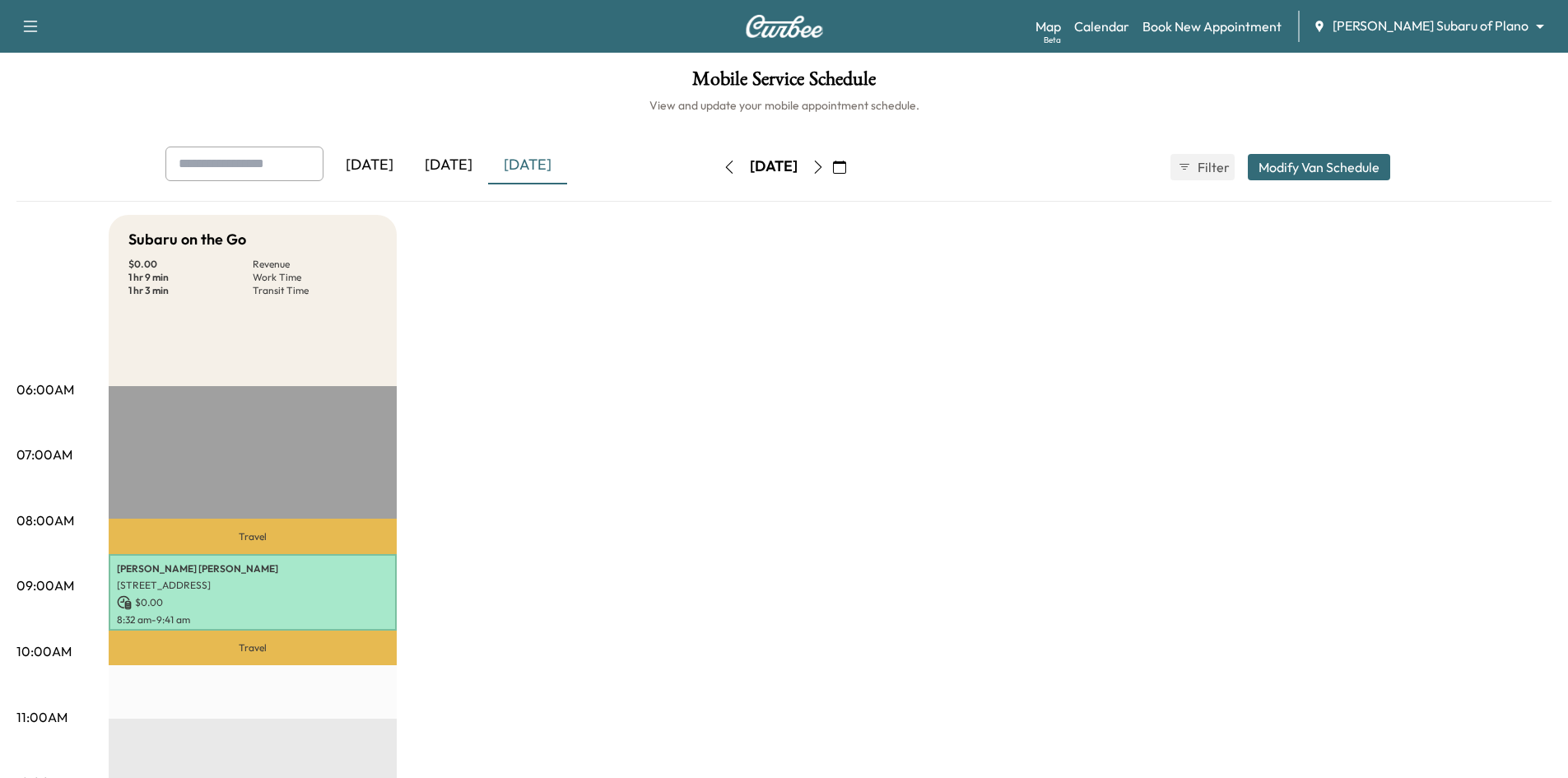
click at [550, 166] on div "[DATE]" at bounding box center [527, 165] width 79 height 38
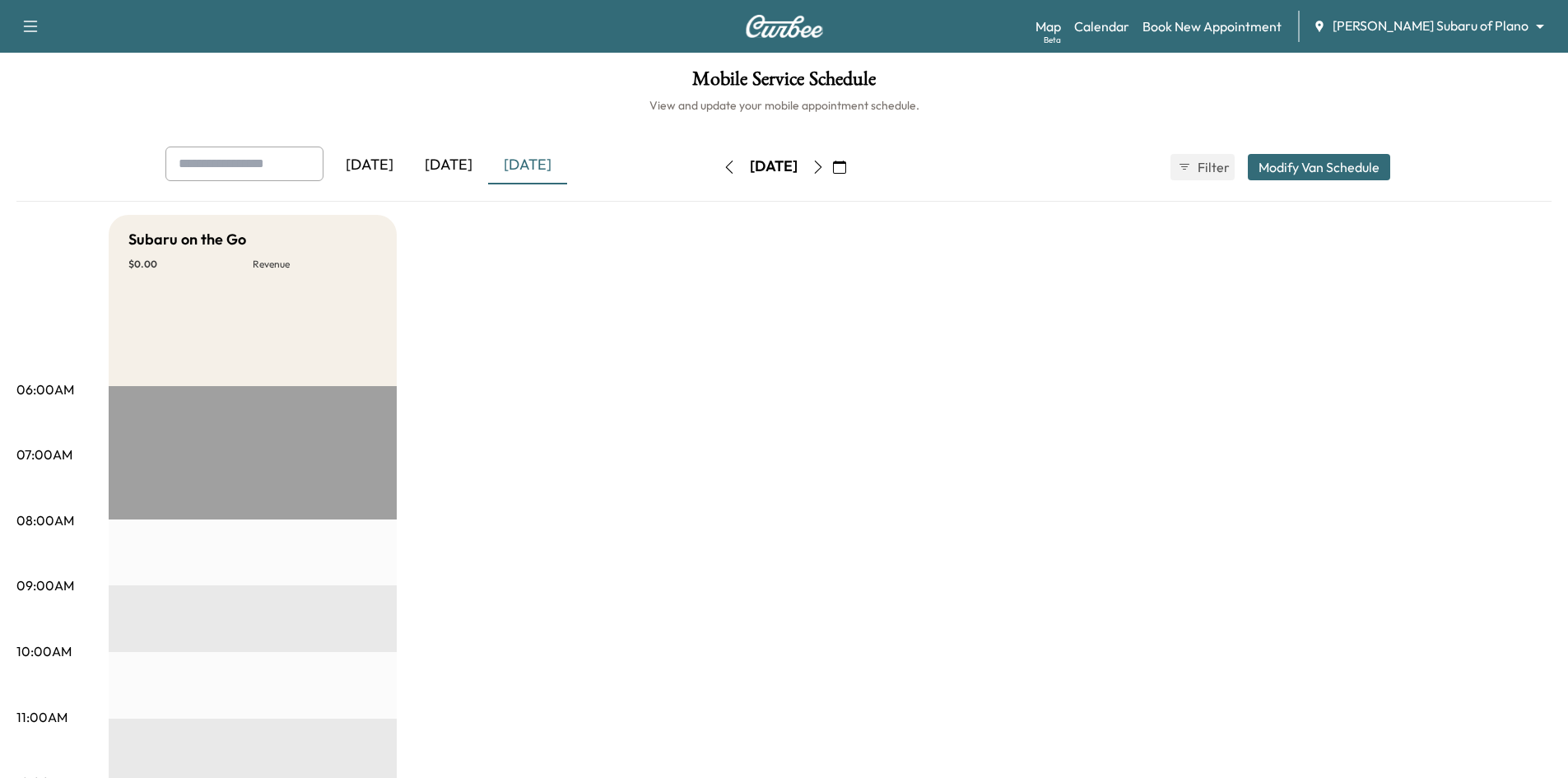
click at [466, 164] on div "[DATE]" at bounding box center [448, 165] width 79 height 38
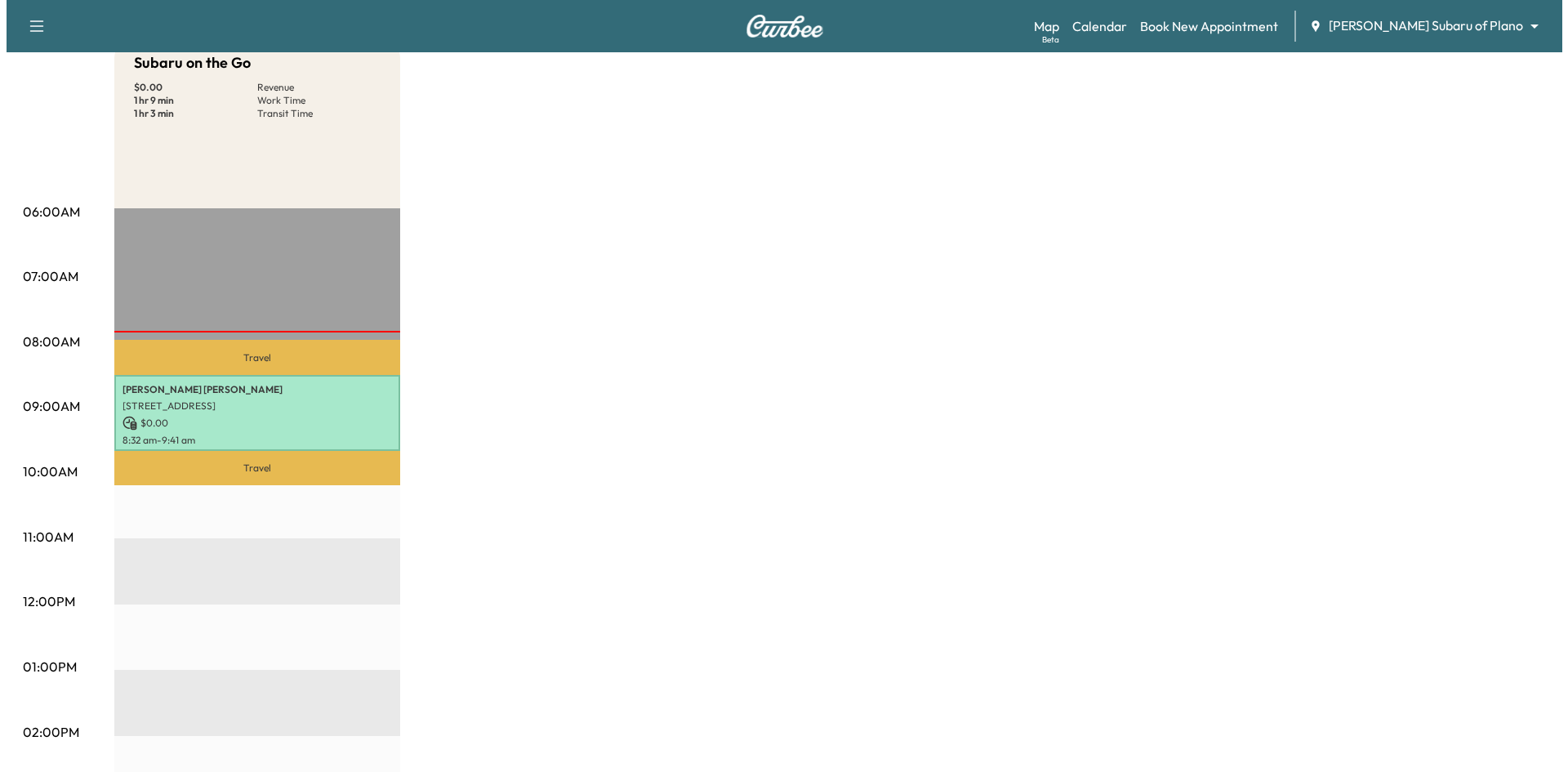
scroll to position [245, 0]
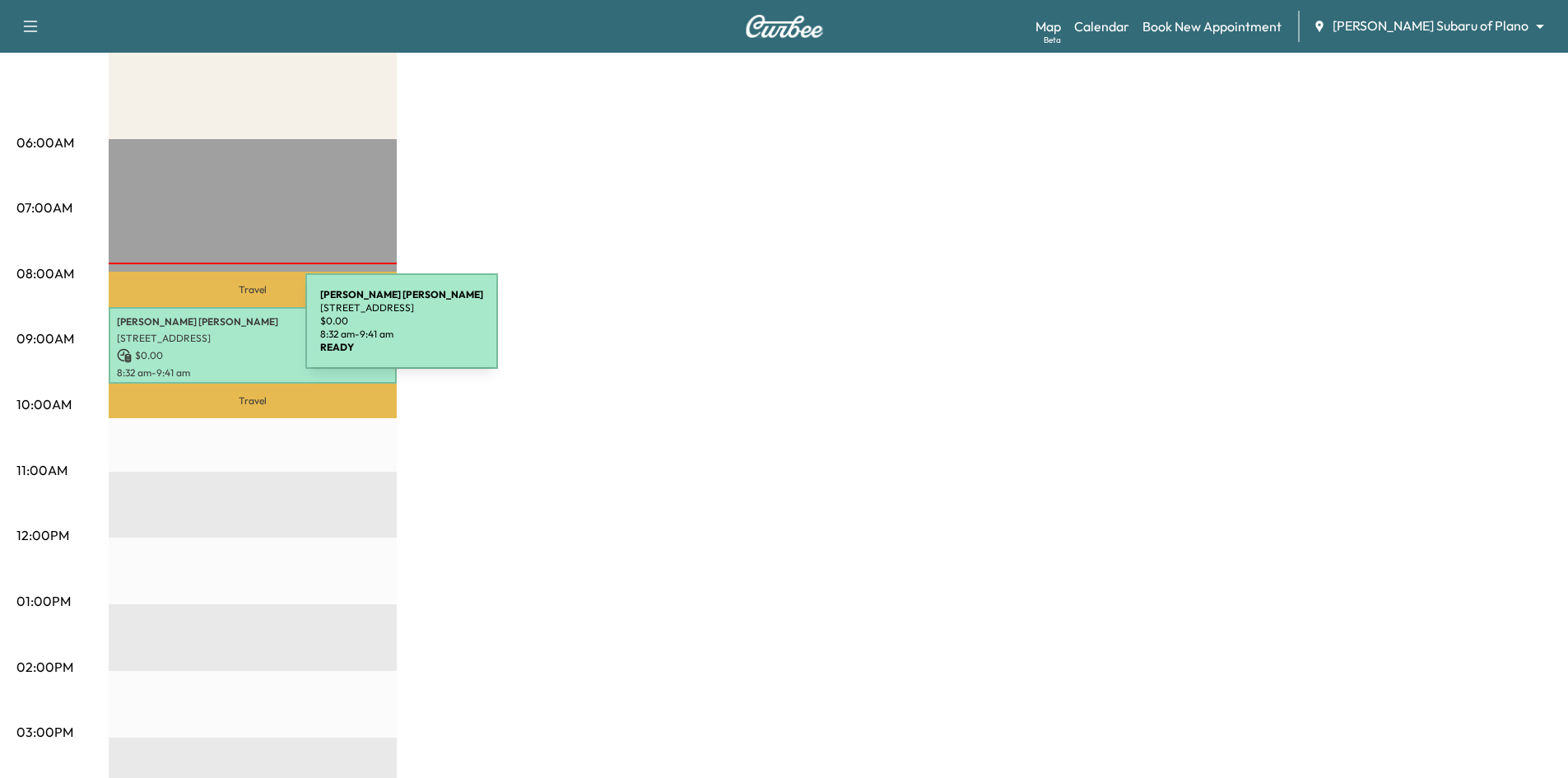
click at [183, 331] on p "[STREET_ADDRESS]" at bounding box center [253, 337] width 271 height 13
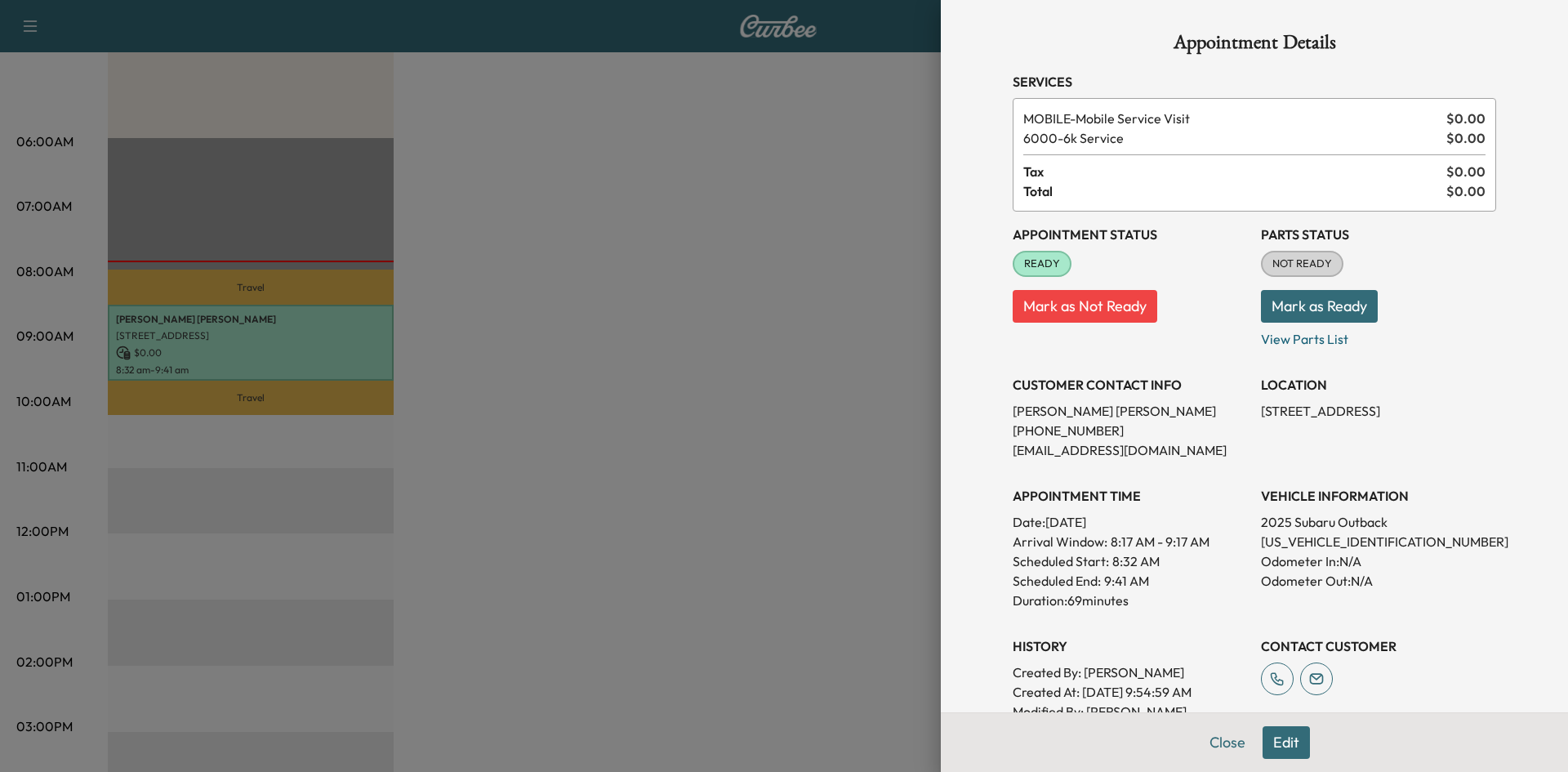
click at [599, 233] on div at bounding box center [784, 386] width 1568 height 772
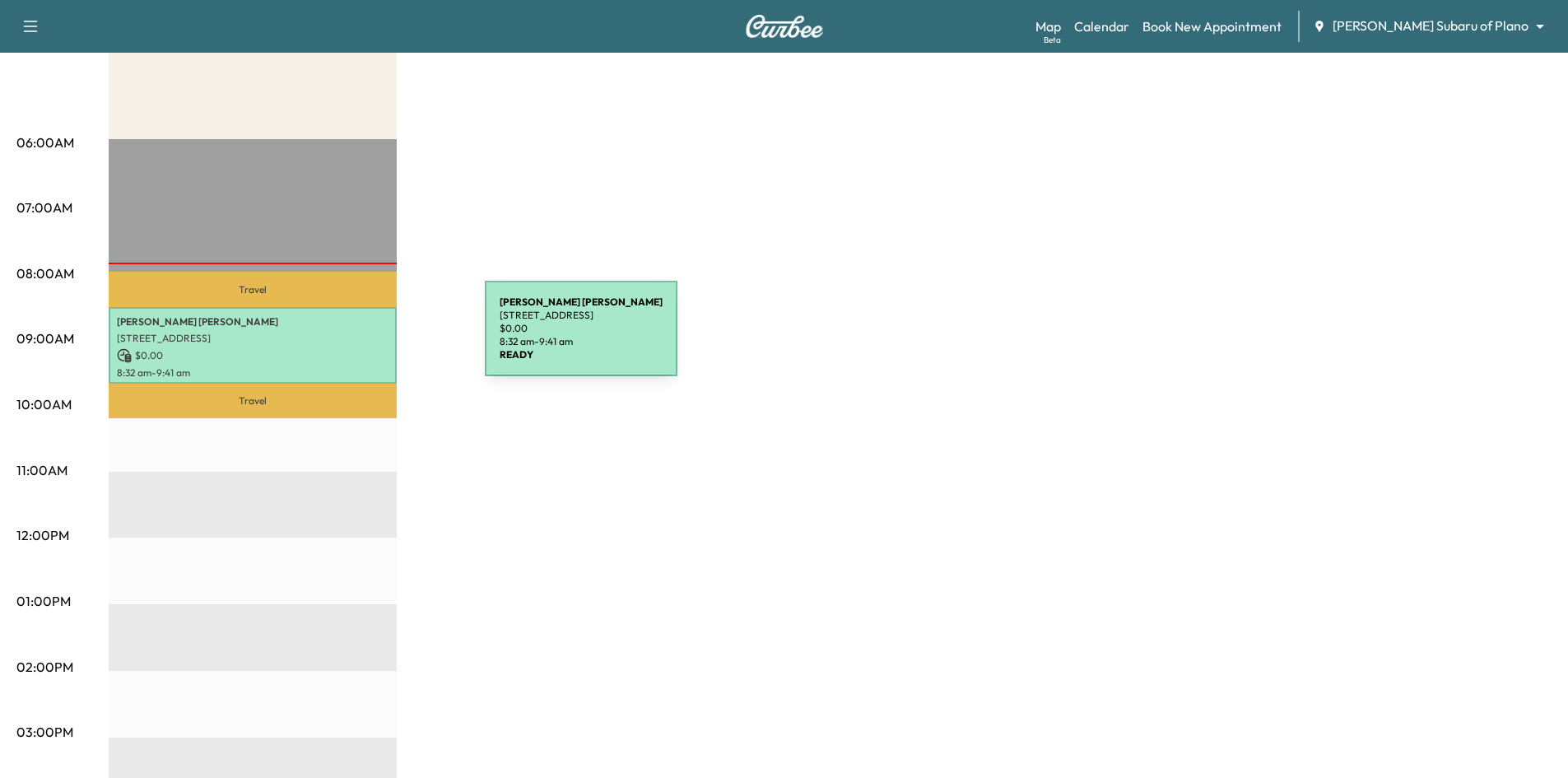
click at [362, 338] on p "[STREET_ADDRESS]" at bounding box center [253, 337] width 271 height 13
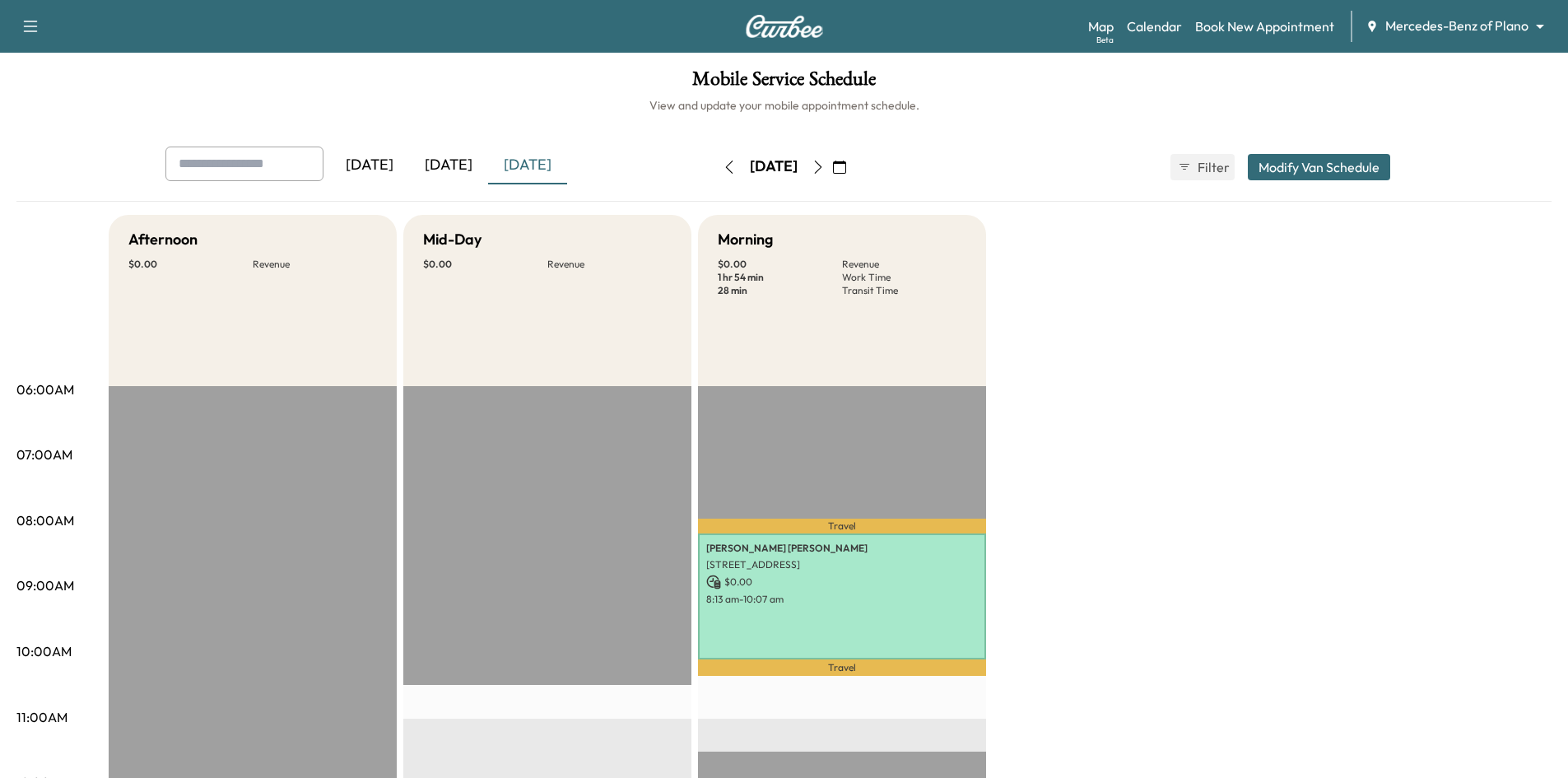
click at [546, 168] on div "[DATE]" at bounding box center [527, 165] width 79 height 38
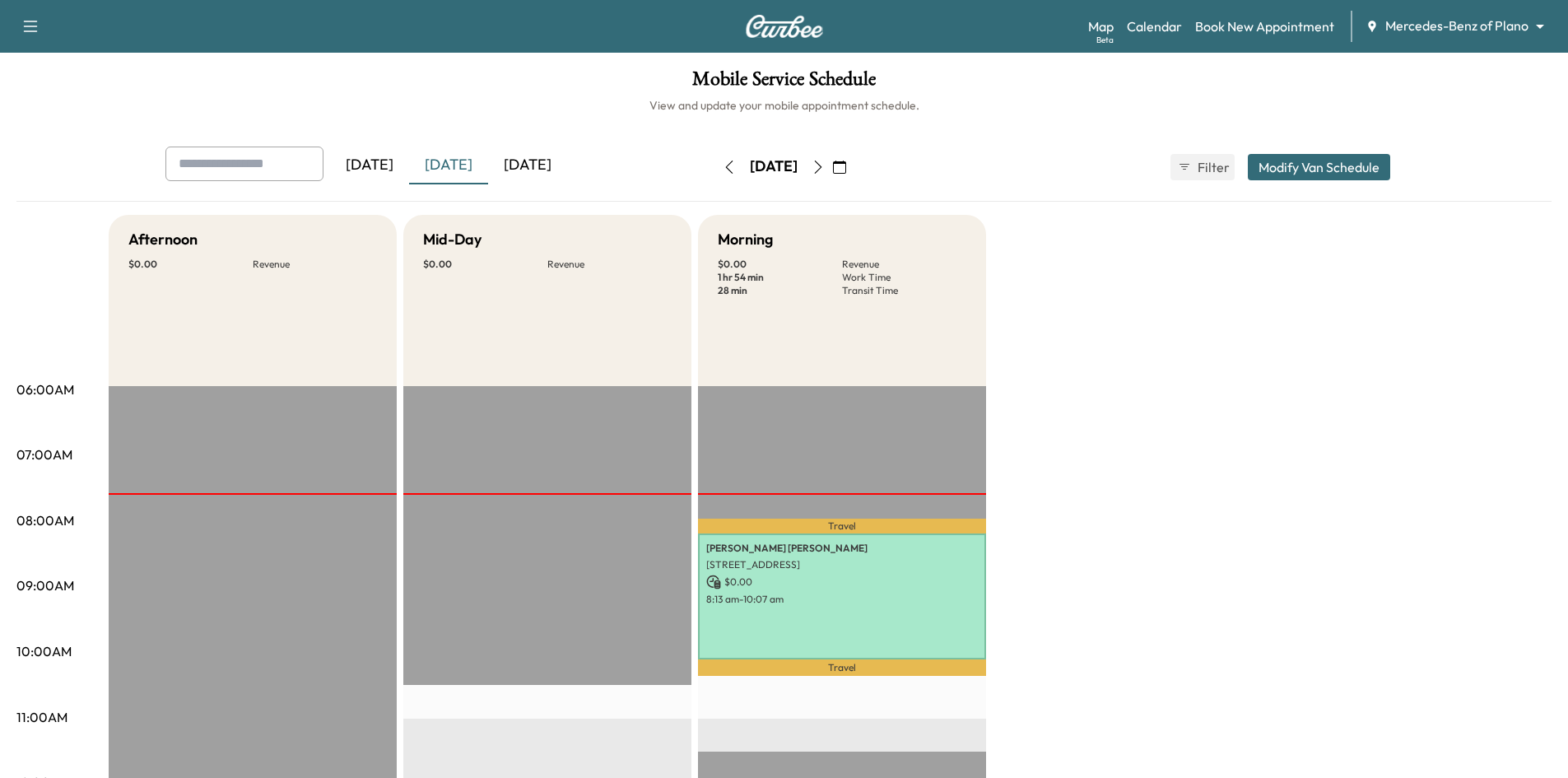
click at [544, 160] on div "[DATE]" at bounding box center [527, 165] width 79 height 38
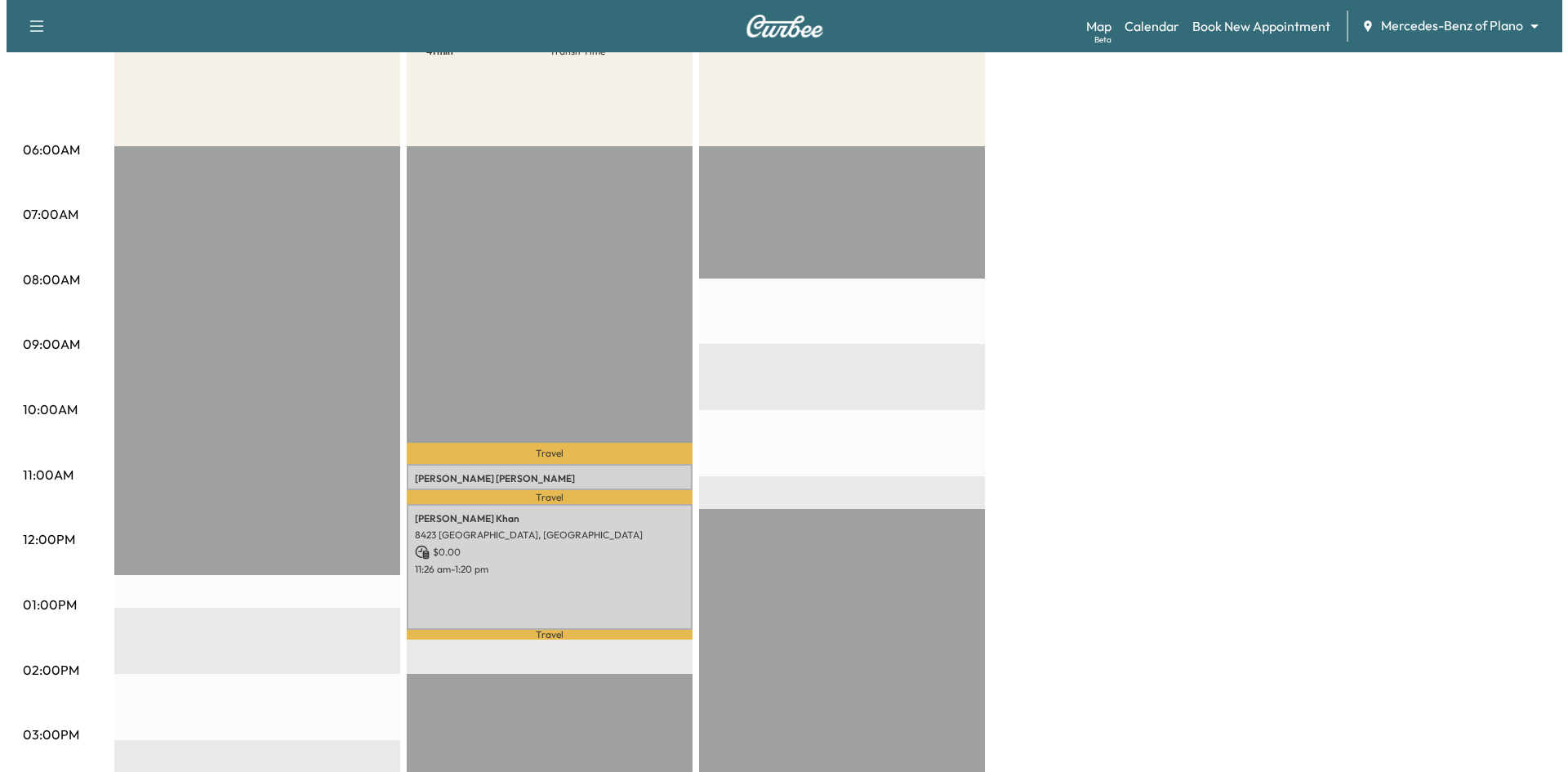
scroll to position [245, 0]
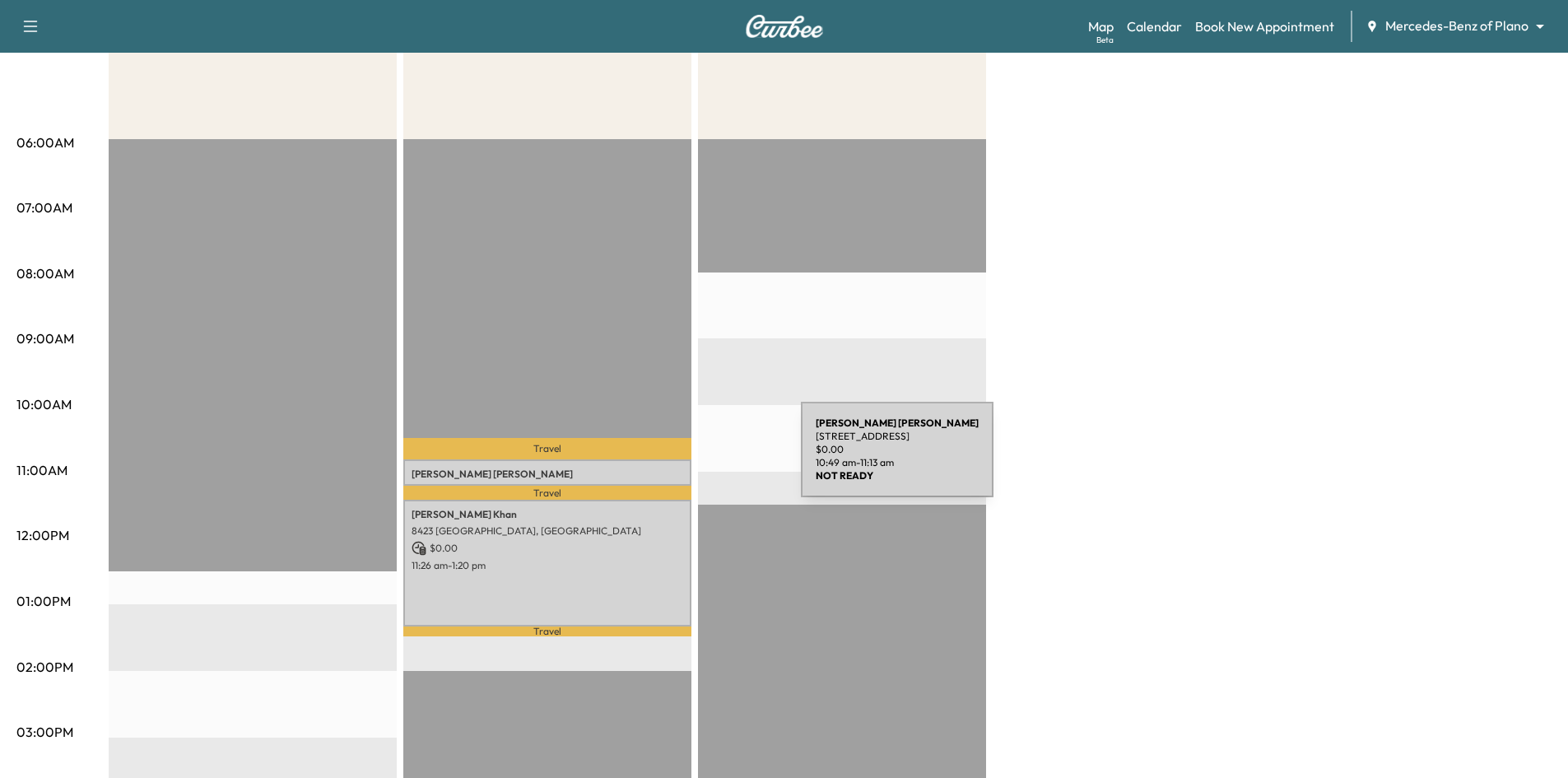
click at [677, 459] on div "Shravani Gorak 13813 CRIANZA RD, FRISCO, TX 75035, USA $ 0.00 10:49 am - 11:13 …" at bounding box center [547, 472] width 288 height 27
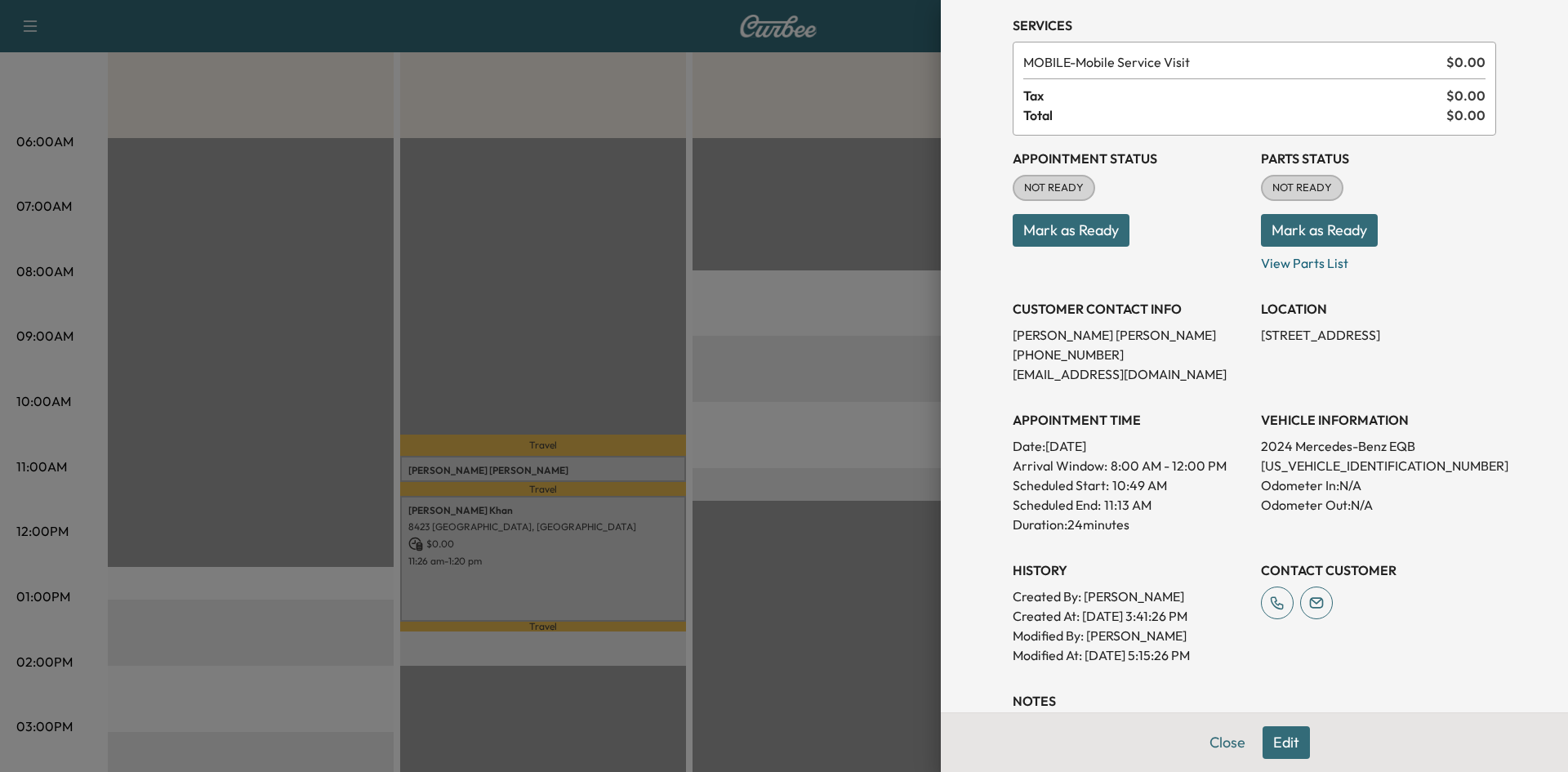
scroll to position [163, 0]
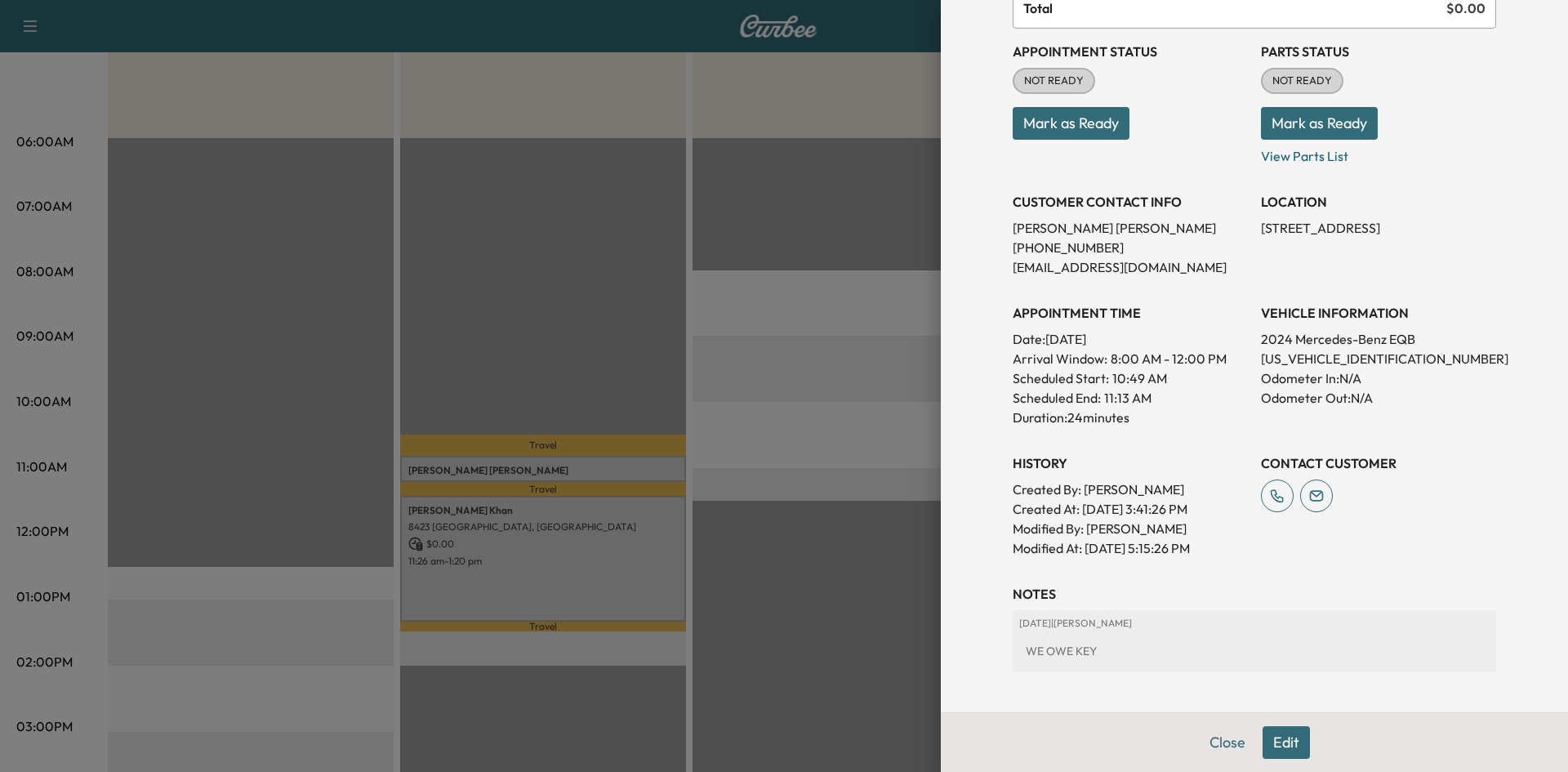
click at [1271, 735] on button "Edit" at bounding box center [1286, 742] width 48 height 32
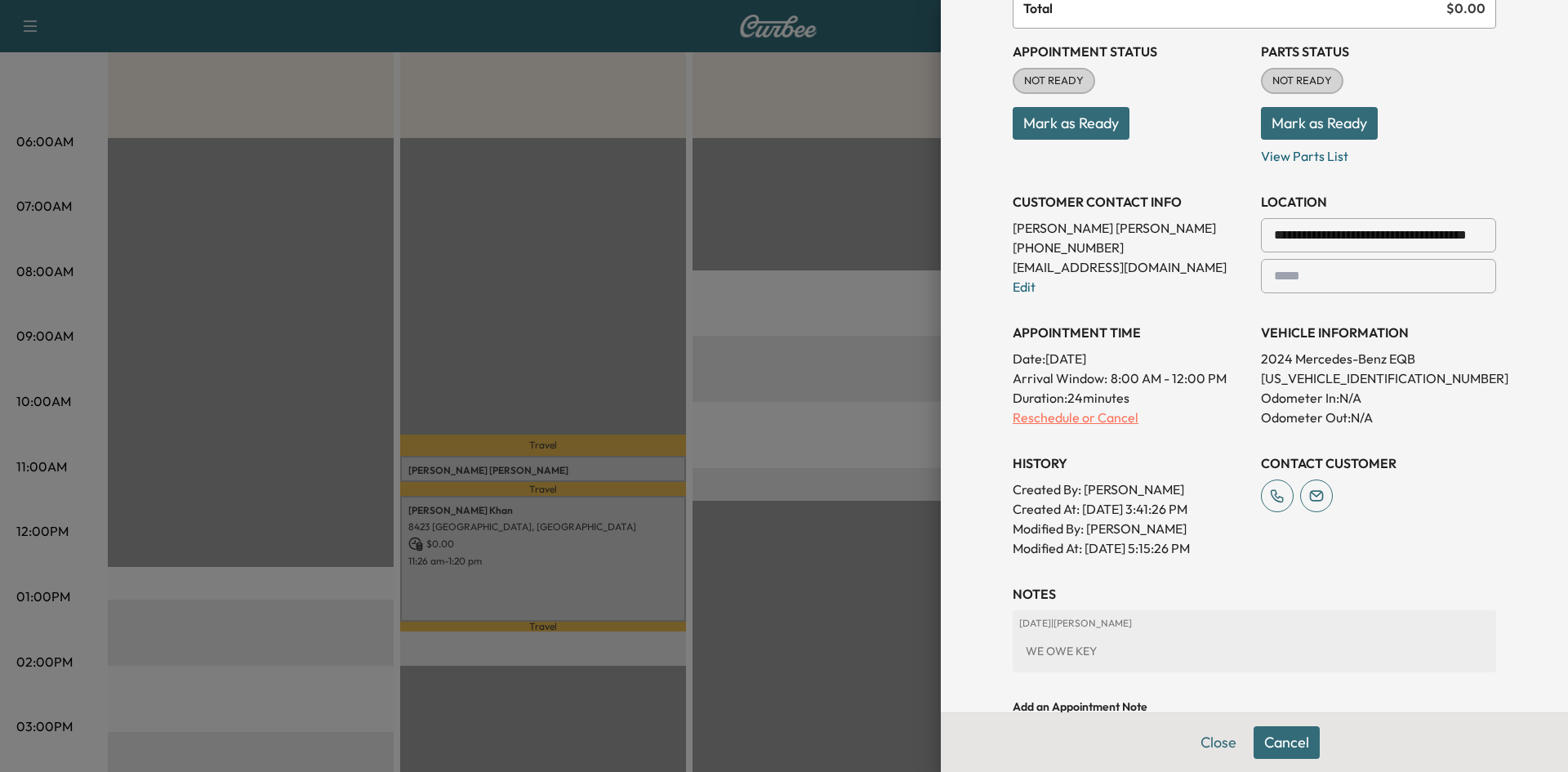
click at [1061, 418] on p "Reschedule or Cancel" at bounding box center [1130, 418] width 235 height 20
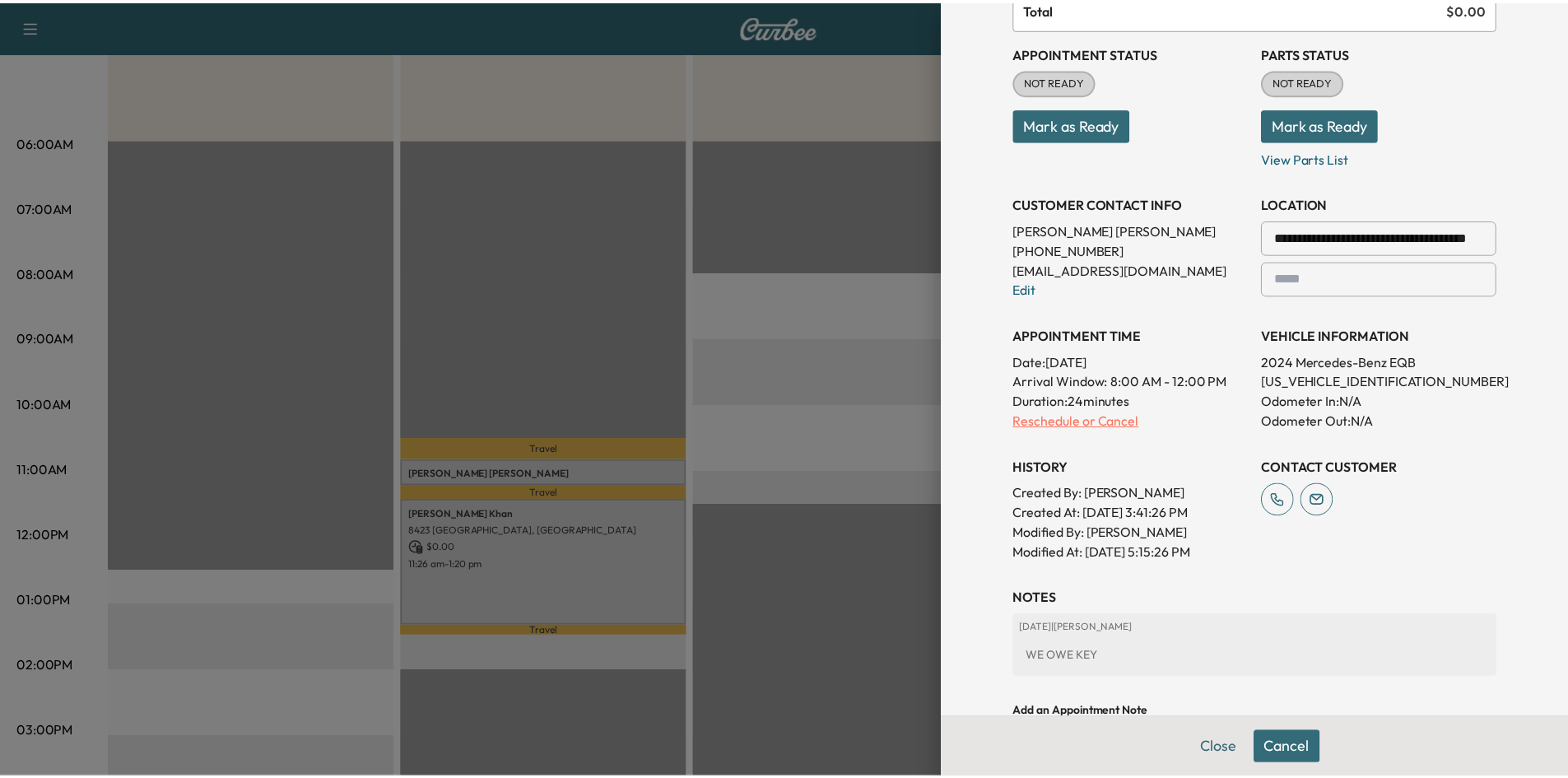
scroll to position [0, 0]
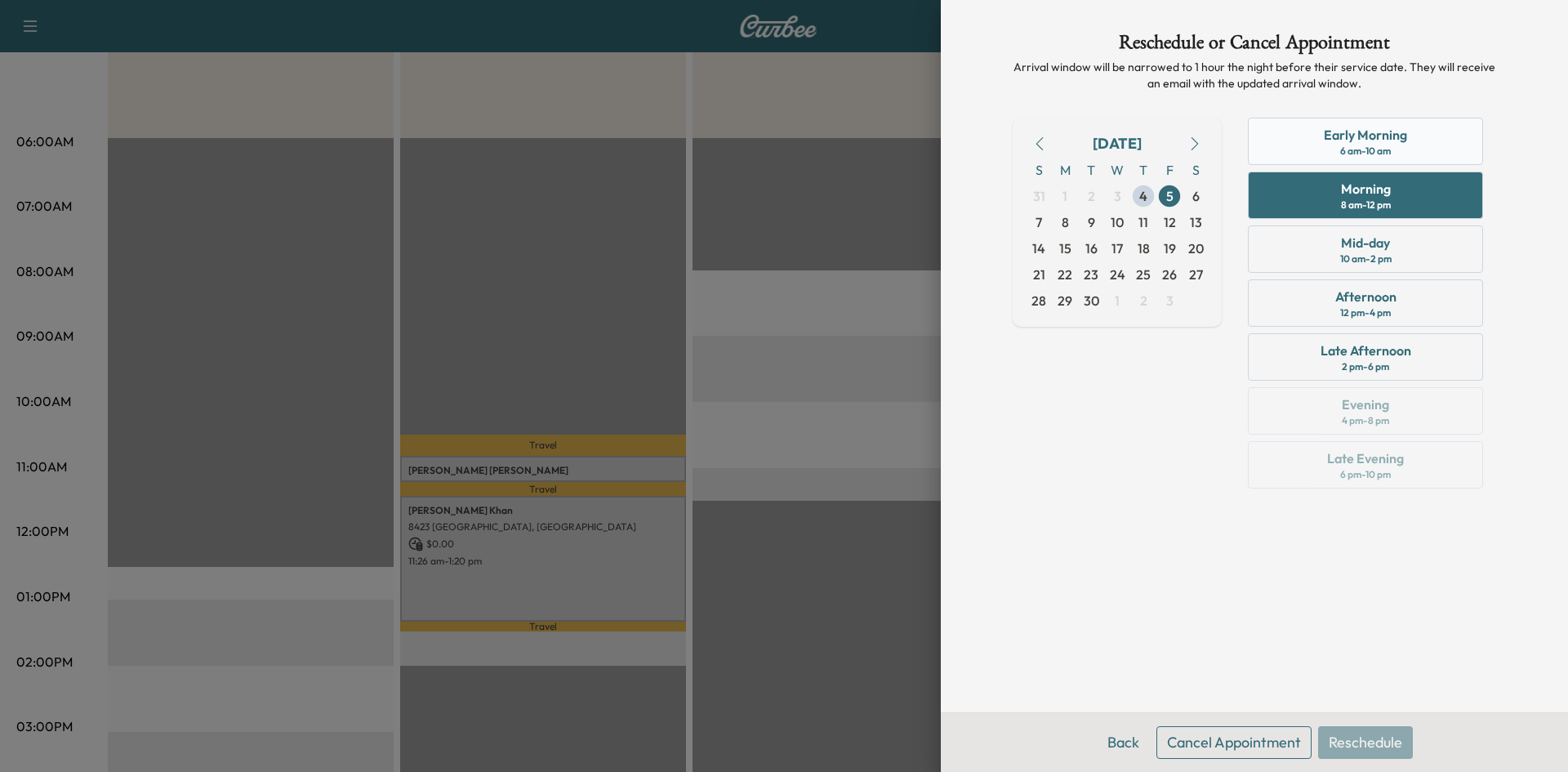
click at [1347, 146] on div "6 am - 10 am" at bounding box center [1366, 150] width 51 height 13
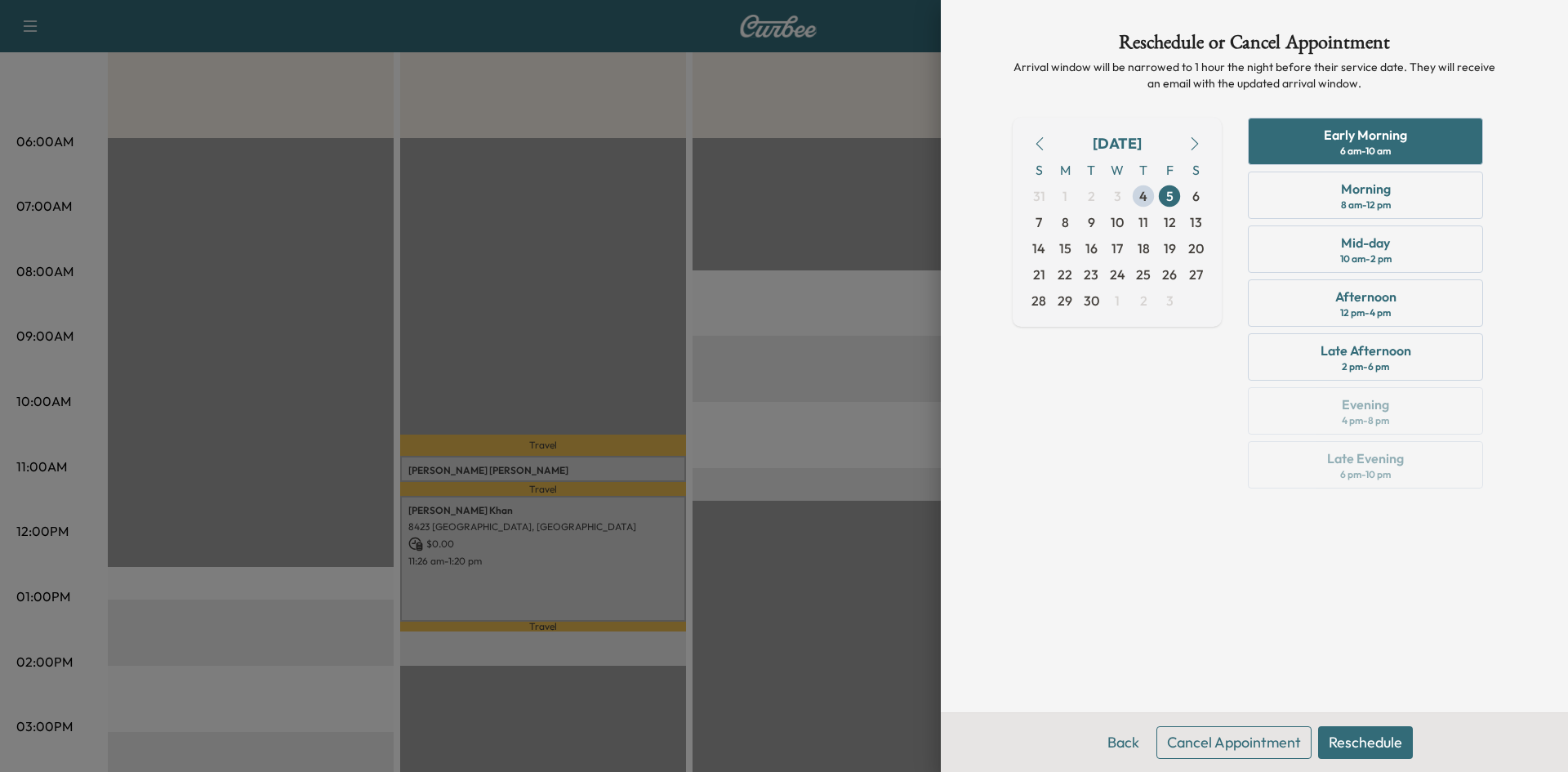
click at [1359, 741] on button "Reschedule" at bounding box center [1365, 742] width 95 height 32
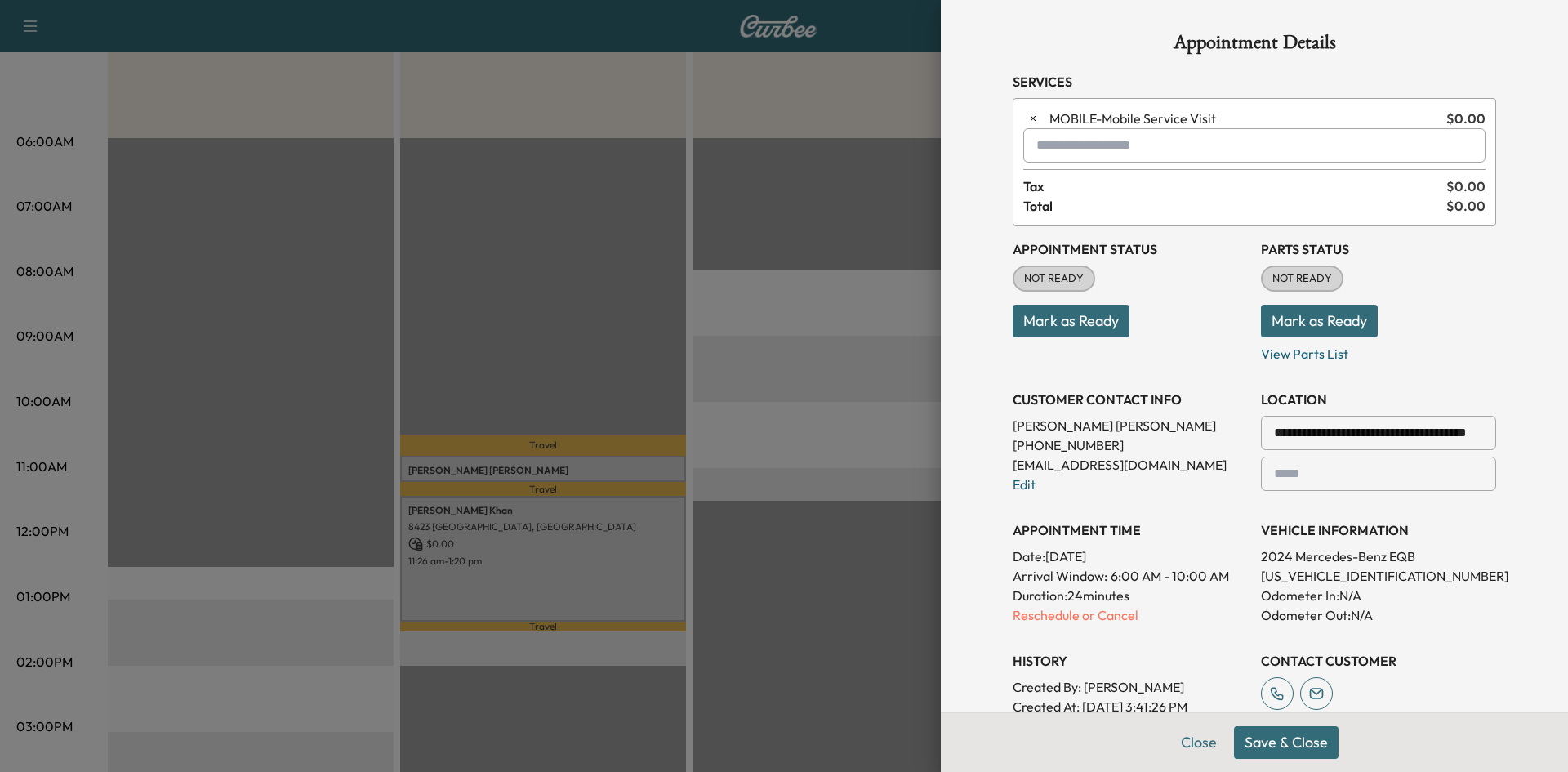
click at [1292, 747] on button "Save & Close" at bounding box center [1286, 742] width 104 height 32
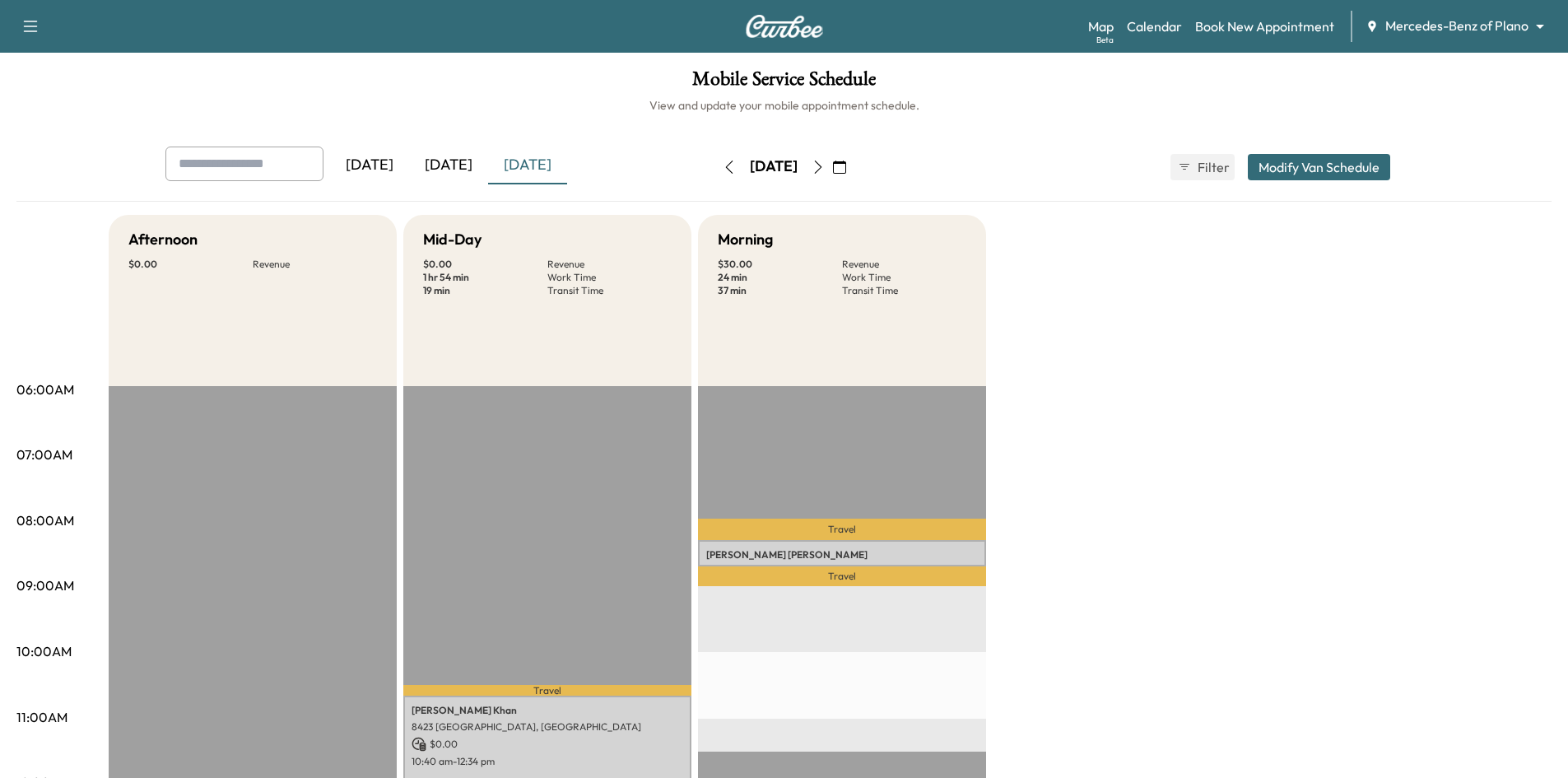
click at [465, 169] on div "[DATE]" at bounding box center [448, 165] width 79 height 38
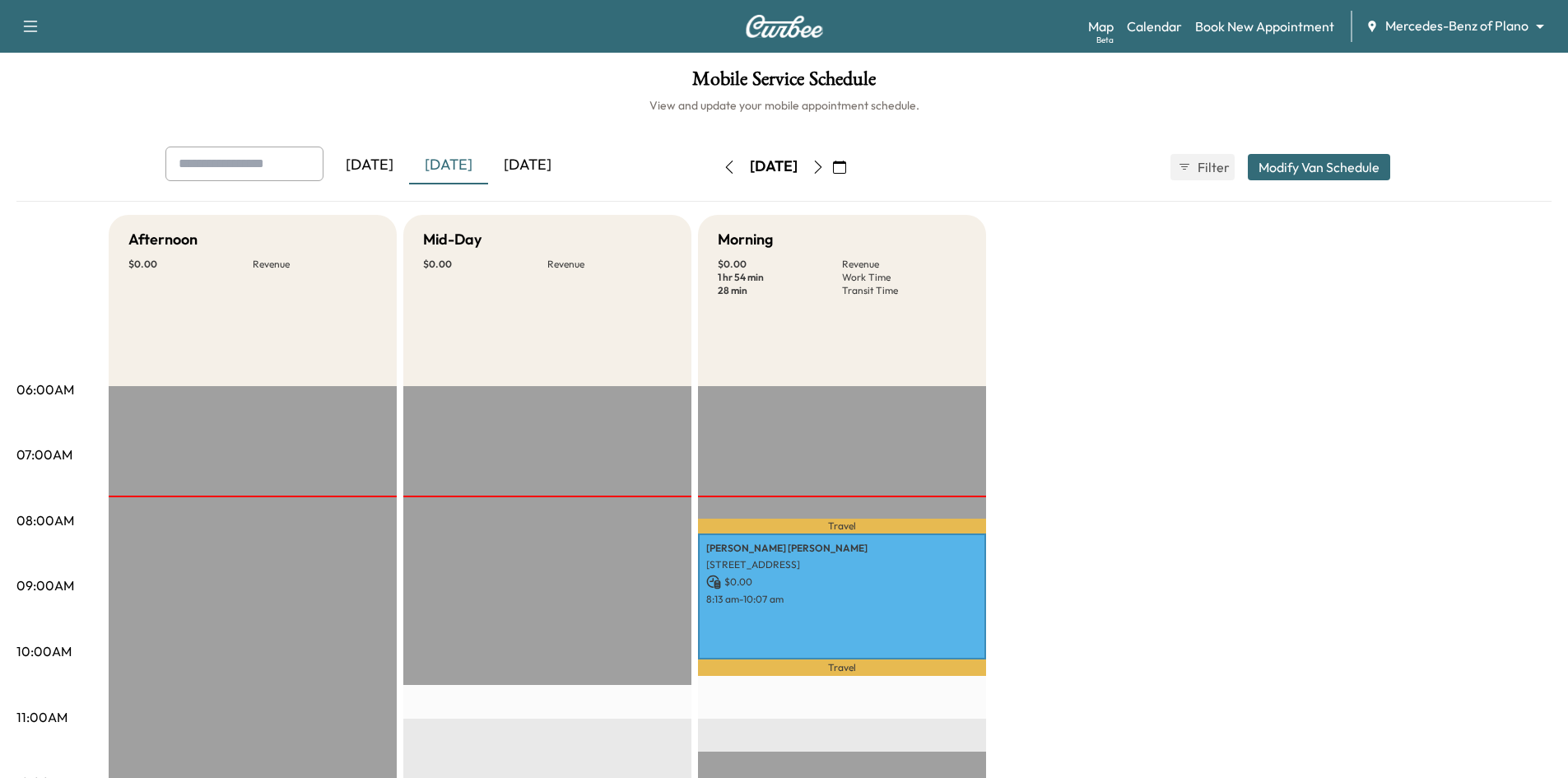
click at [526, 161] on div "[DATE]" at bounding box center [527, 165] width 79 height 38
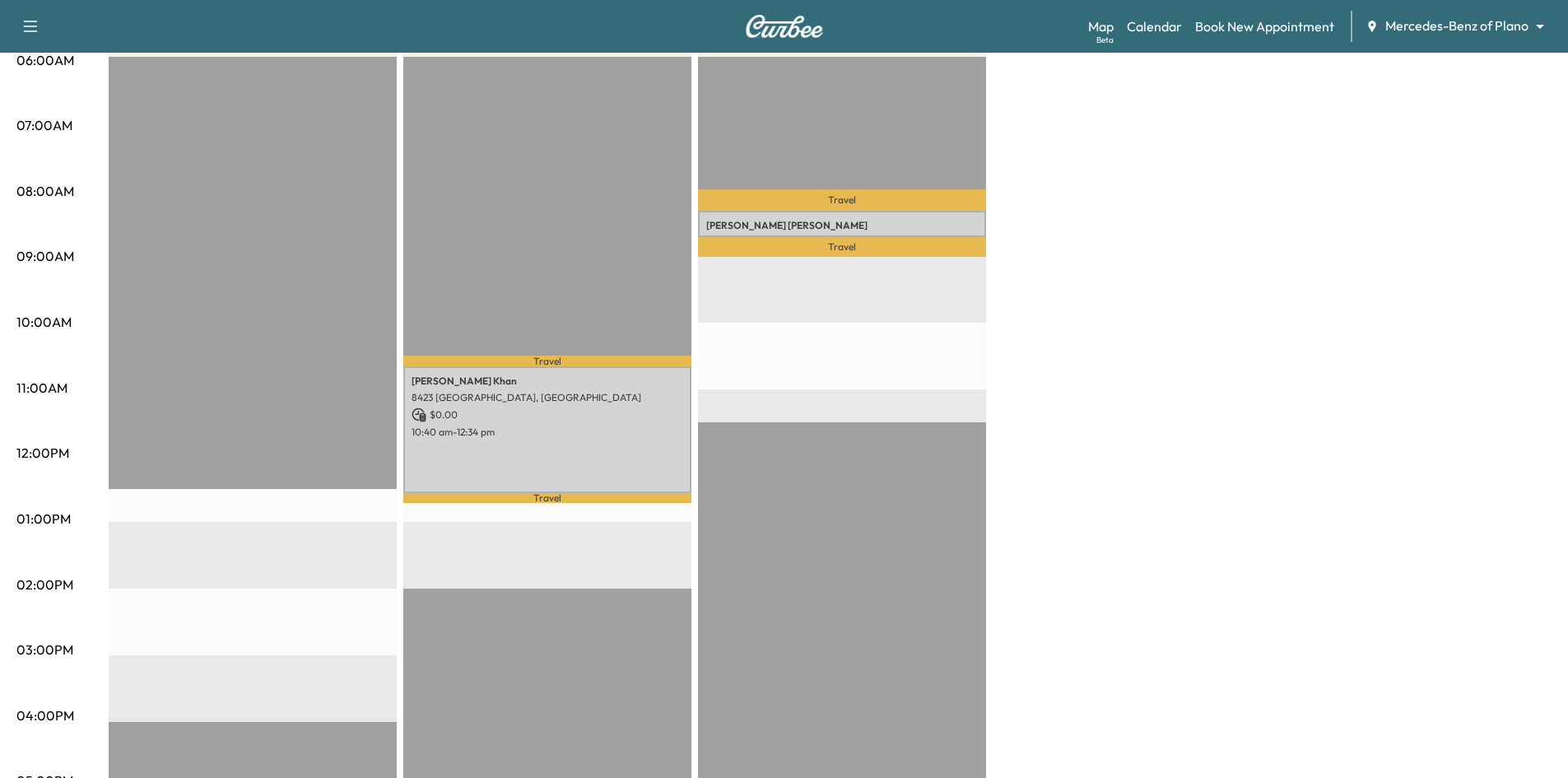
scroll to position [412, 0]
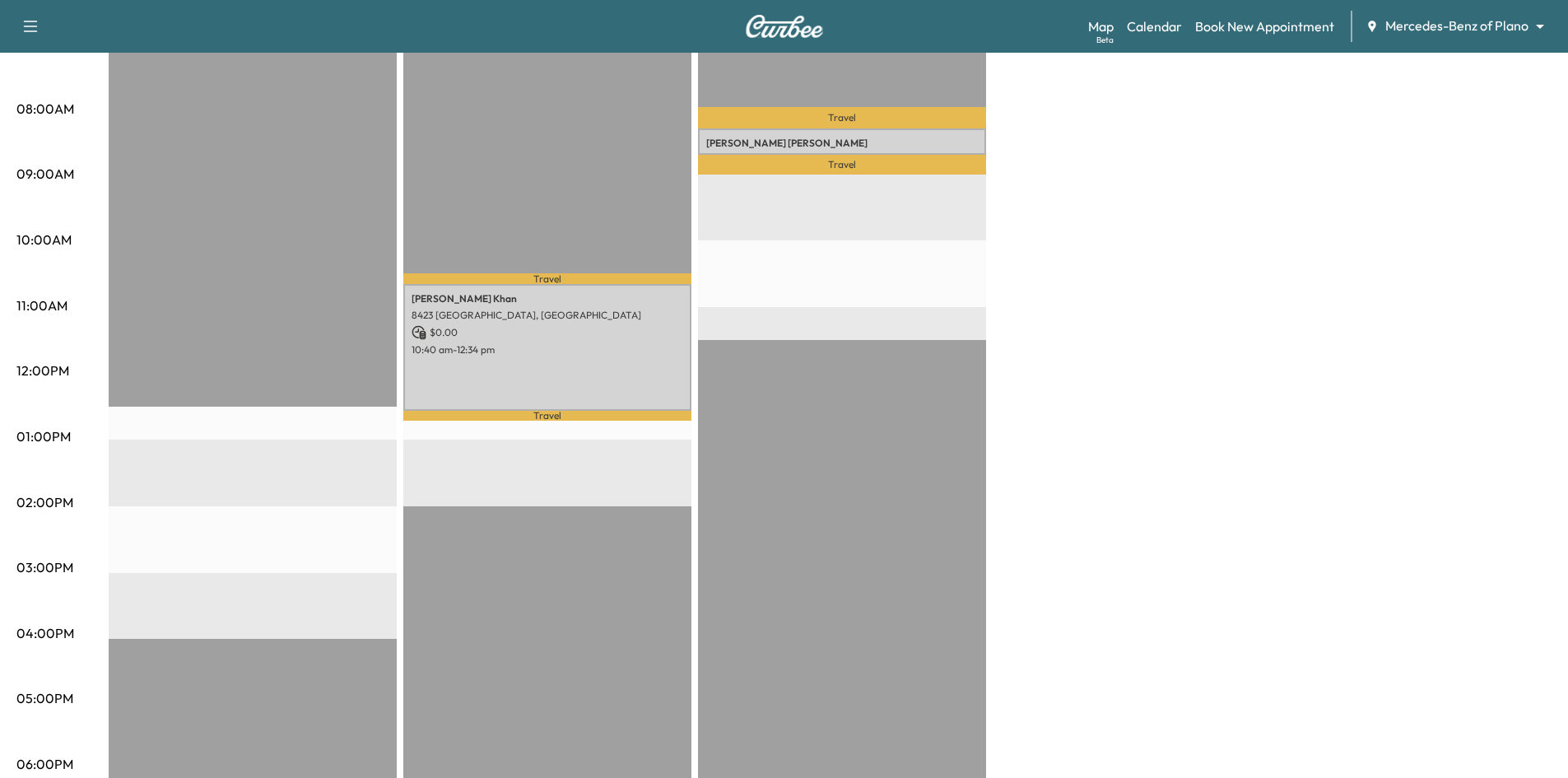
click at [31, 23] on icon "button" at bounding box center [30, 27] width 20 height 20
click at [60, 516] on button "Log Out" at bounding box center [58, 505] width 62 height 27
